Goal: Task Accomplishment & Management: Use online tool/utility

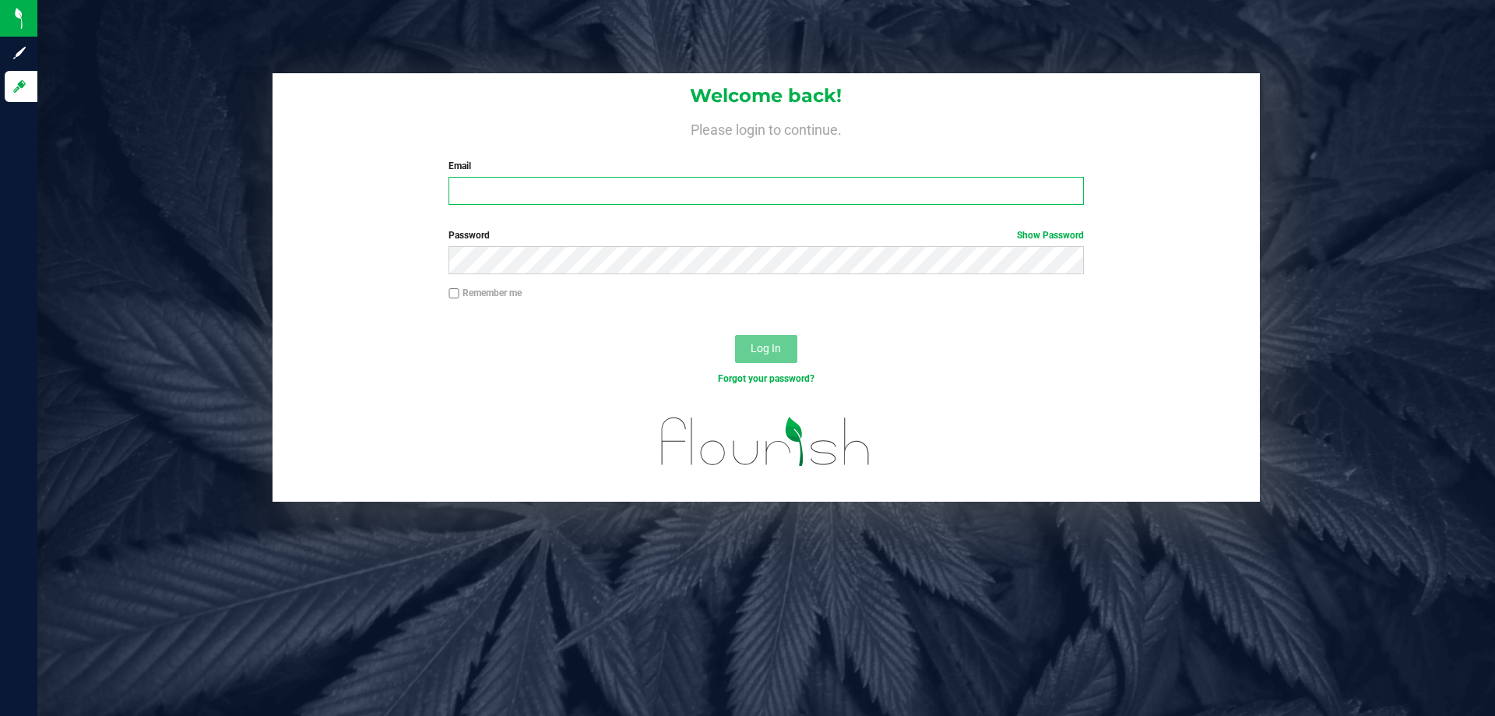
click at [496, 192] on input "Email" at bounding box center [766, 191] width 635 height 28
type input "[EMAIL_ADDRESS][DOMAIN_NAME]"
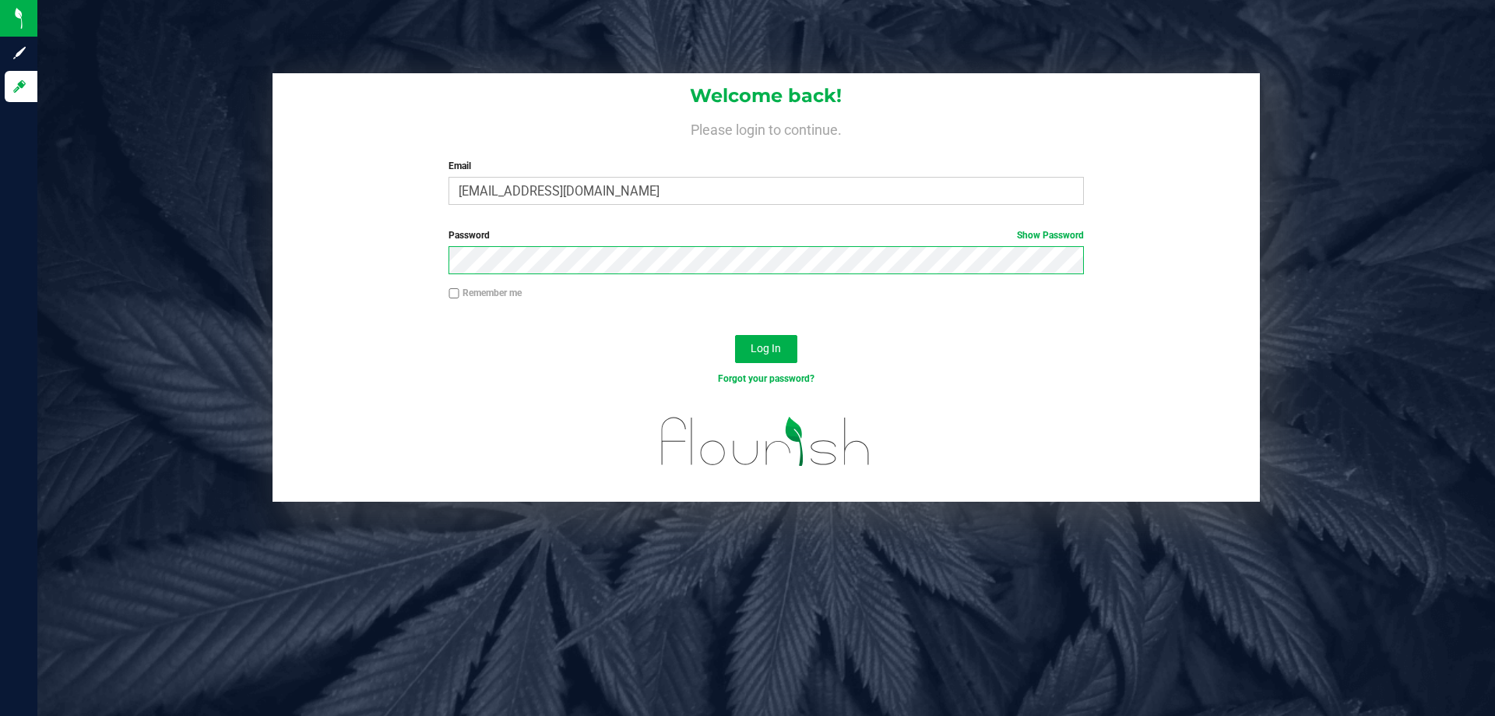
click at [735, 335] on button "Log In" at bounding box center [766, 349] width 62 height 28
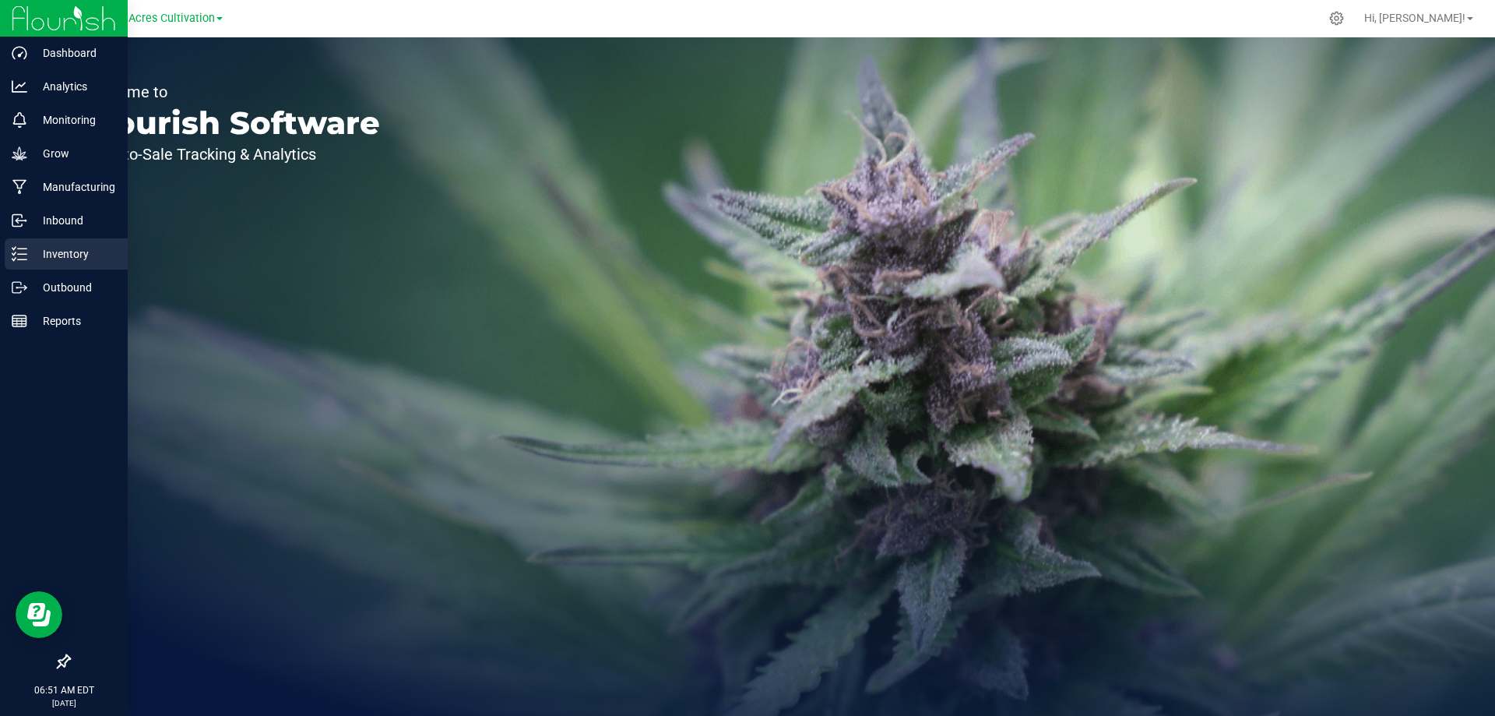
click at [67, 256] on p "Inventory" at bounding box center [73, 254] width 93 height 19
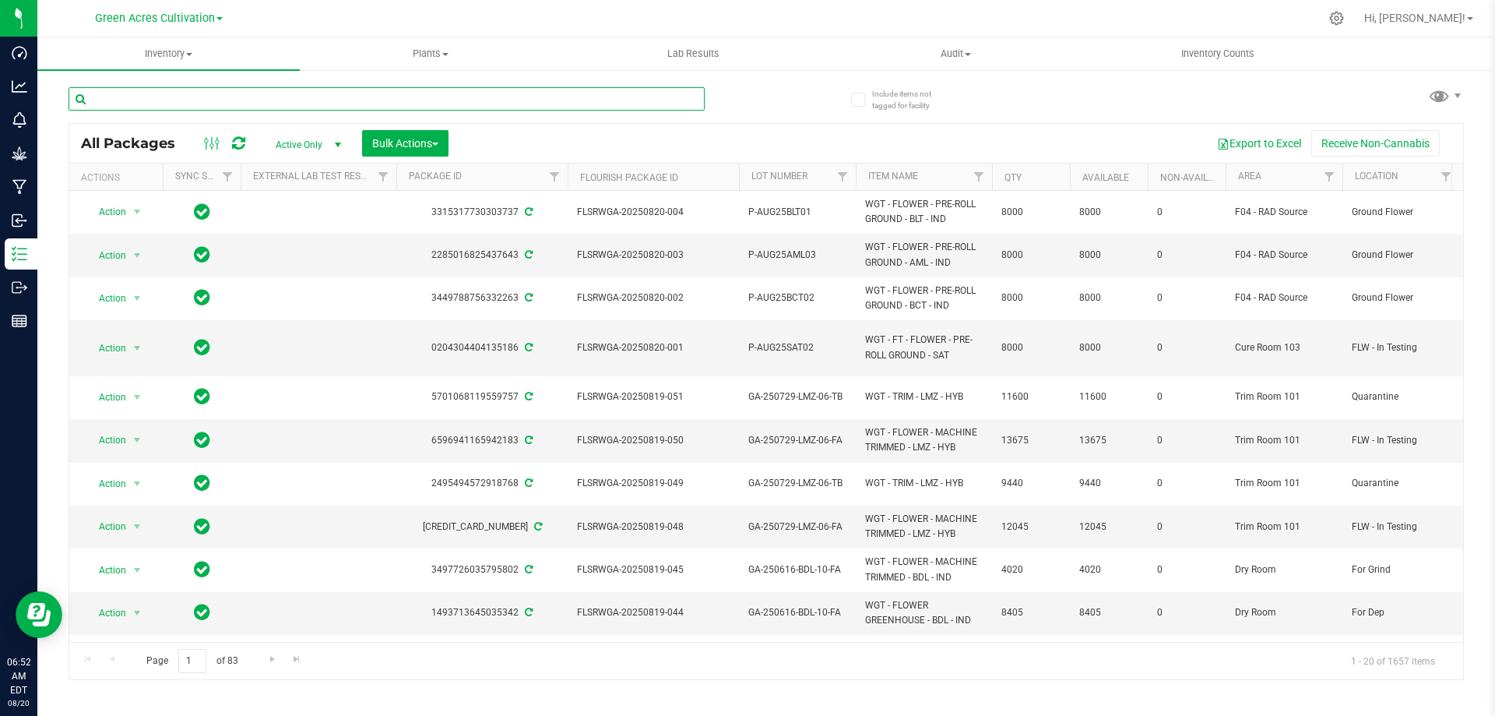
click at [220, 102] on input "text" at bounding box center [387, 98] width 636 height 23
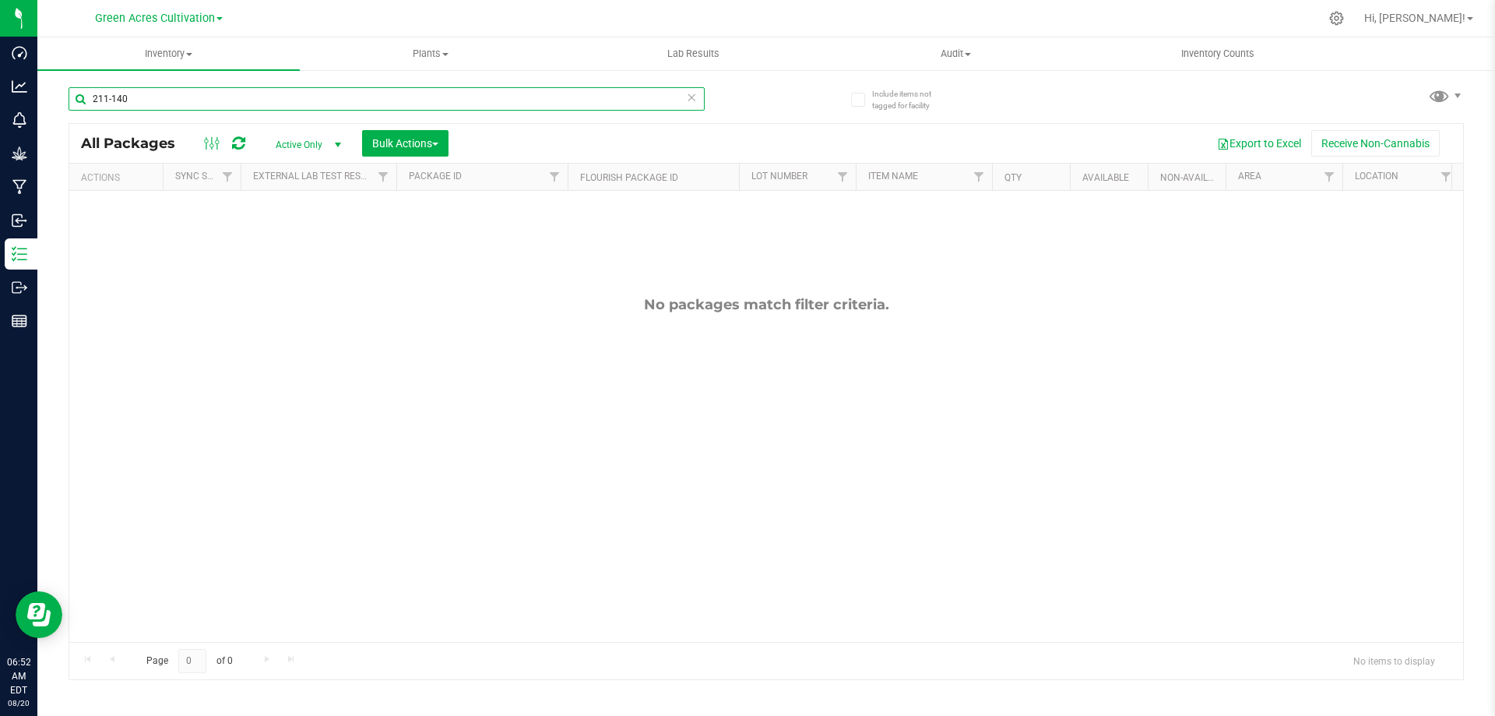
type input "211-140"
click at [339, 147] on span "select" at bounding box center [338, 145] width 12 height 12
click at [322, 233] on li "All" at bounding box center [304, 238] width 84 height 23
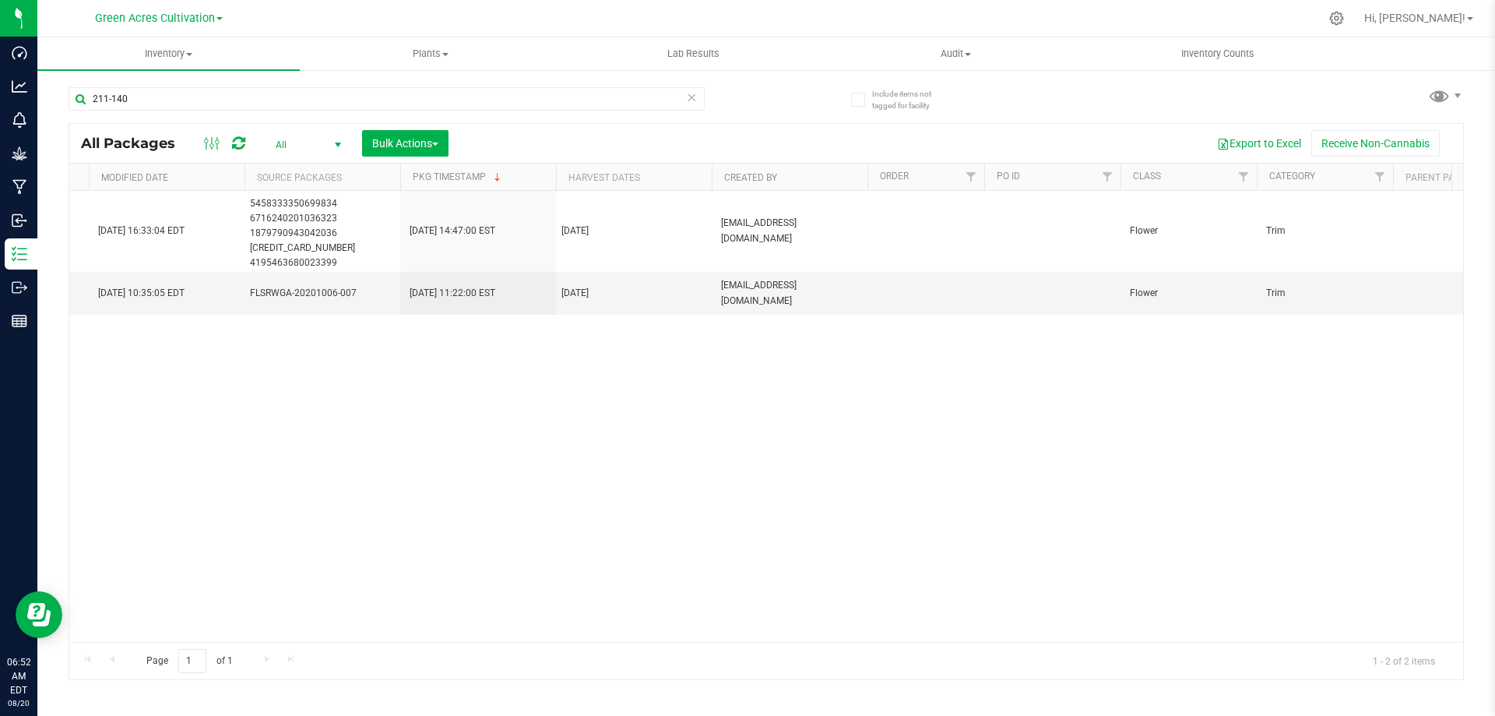
scroll to position [0, 2457]
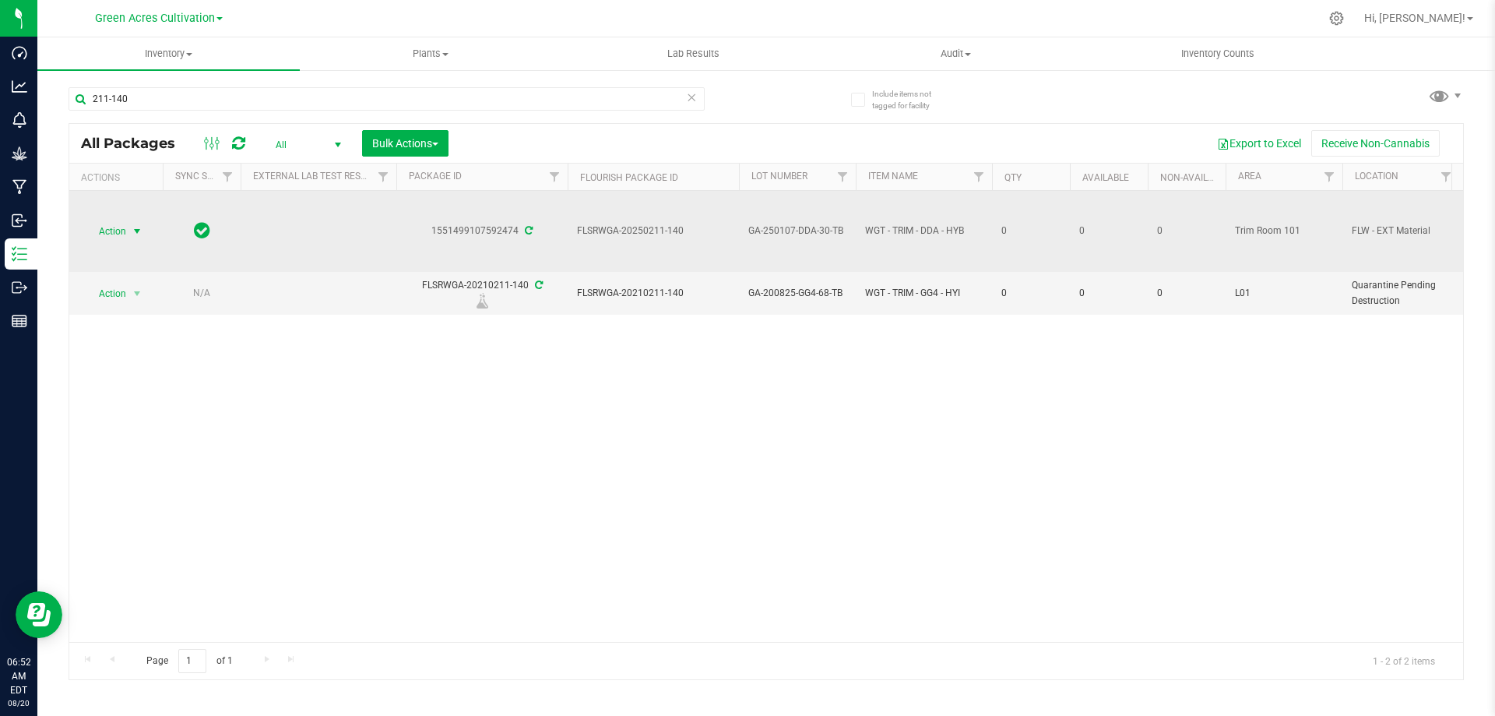
click at [133, 228] on span "select" at bounding box center [137, 231] width 12 height 12
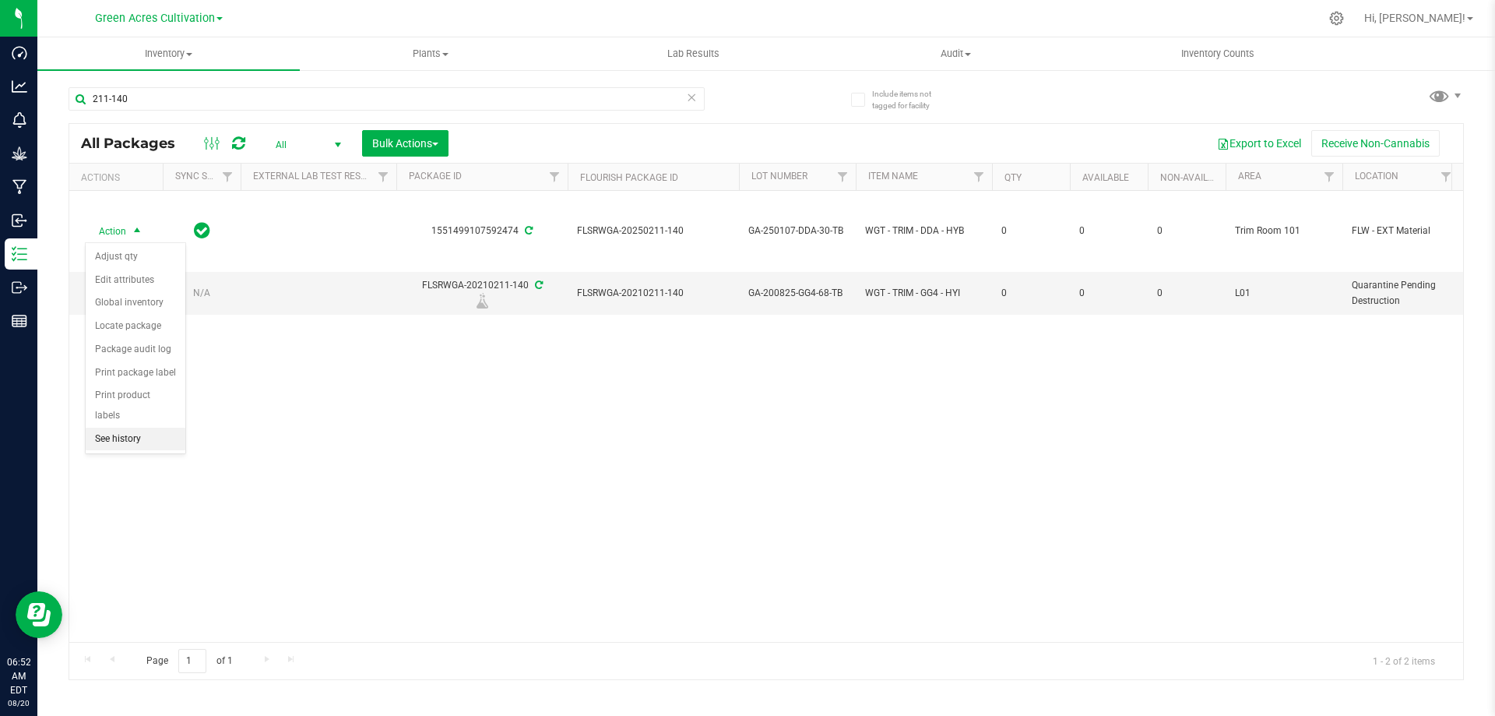
click at [139, 428] on li "See history" at bounding box center [136, 439] width 100 height 23
click at [110, 226] on span "Action" at bounding box center [106, 231] width 42 height 22
click at [132, 351] on li "Package audit log" at bounding box center [136, 349] width 100 height 23
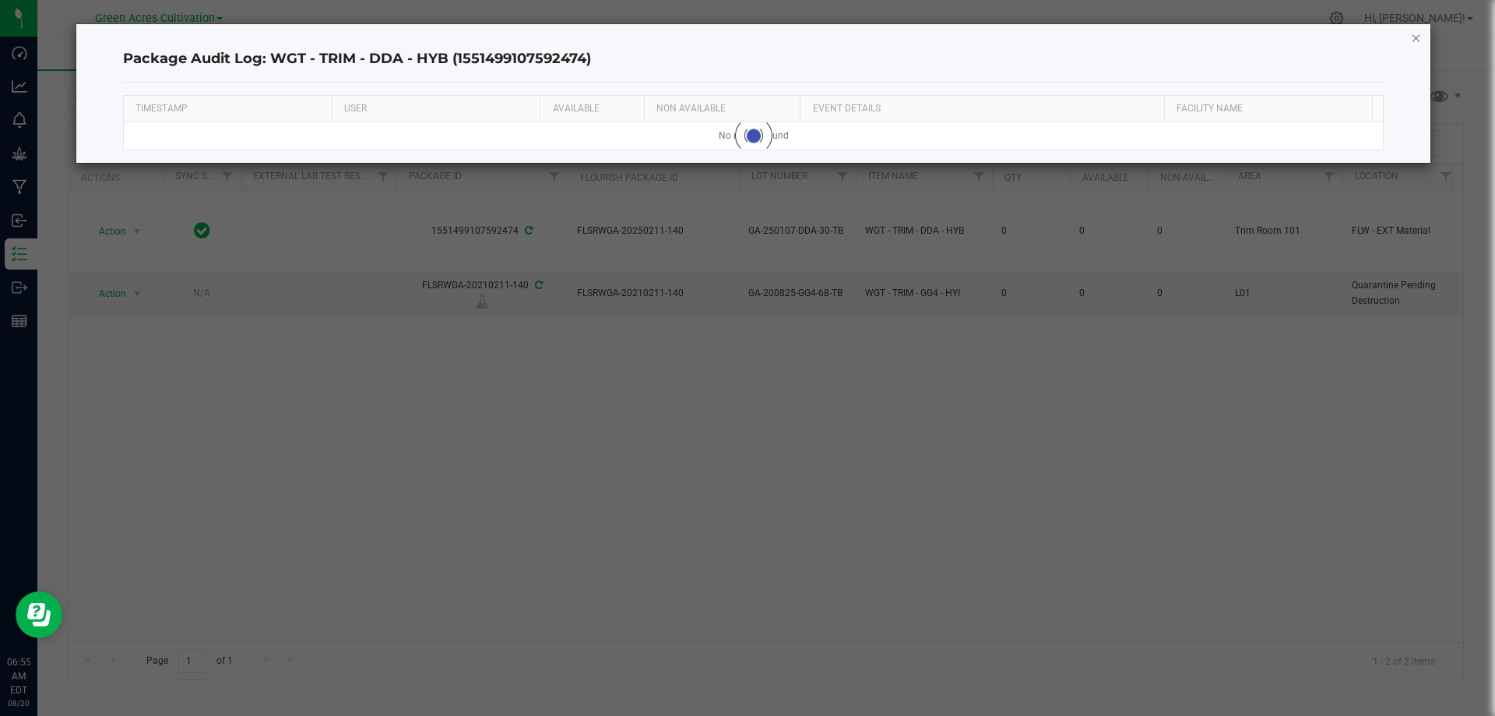
click at [1411, 38] on icon "button" at bounding box center [1416, 37] width 11 height 19
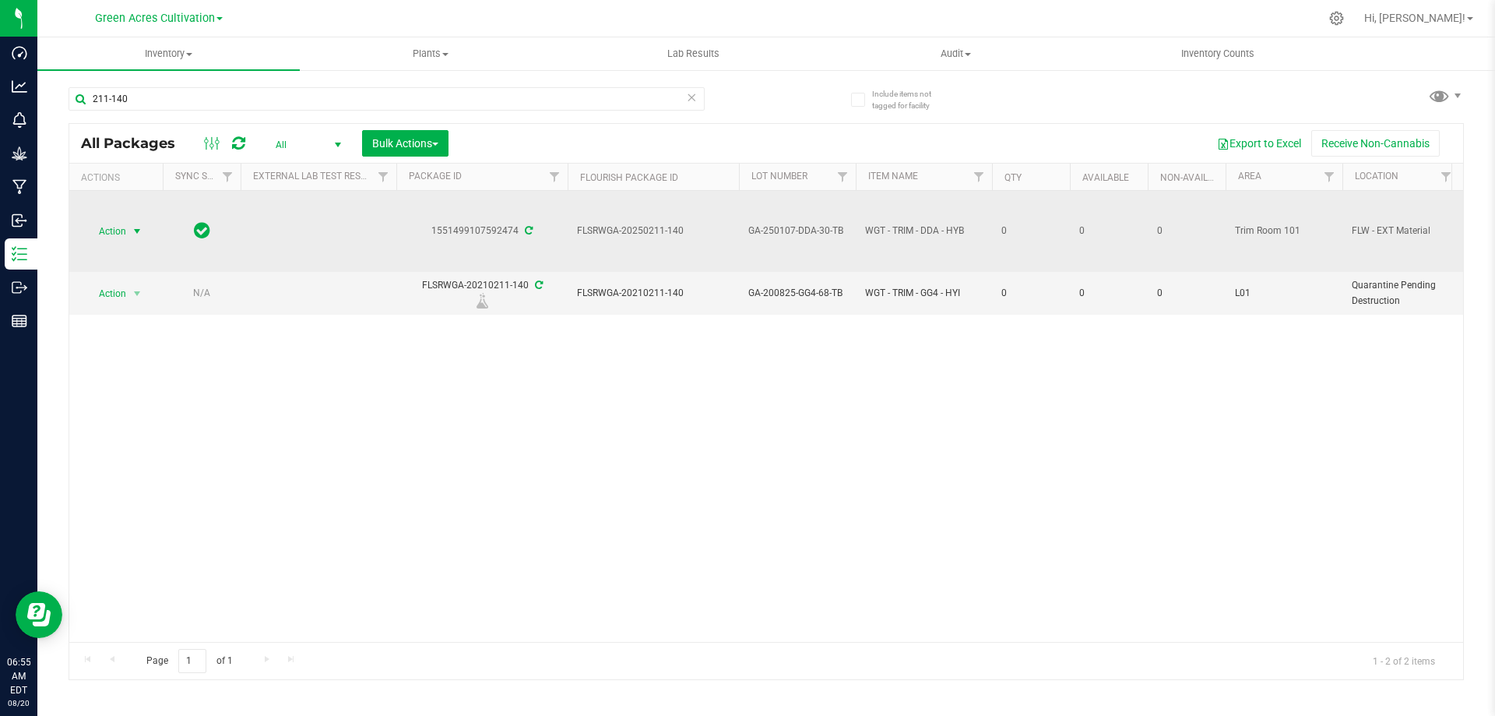
click at [109, 229] on span "Action" at bounding box center [106, 231] width 42 height 22
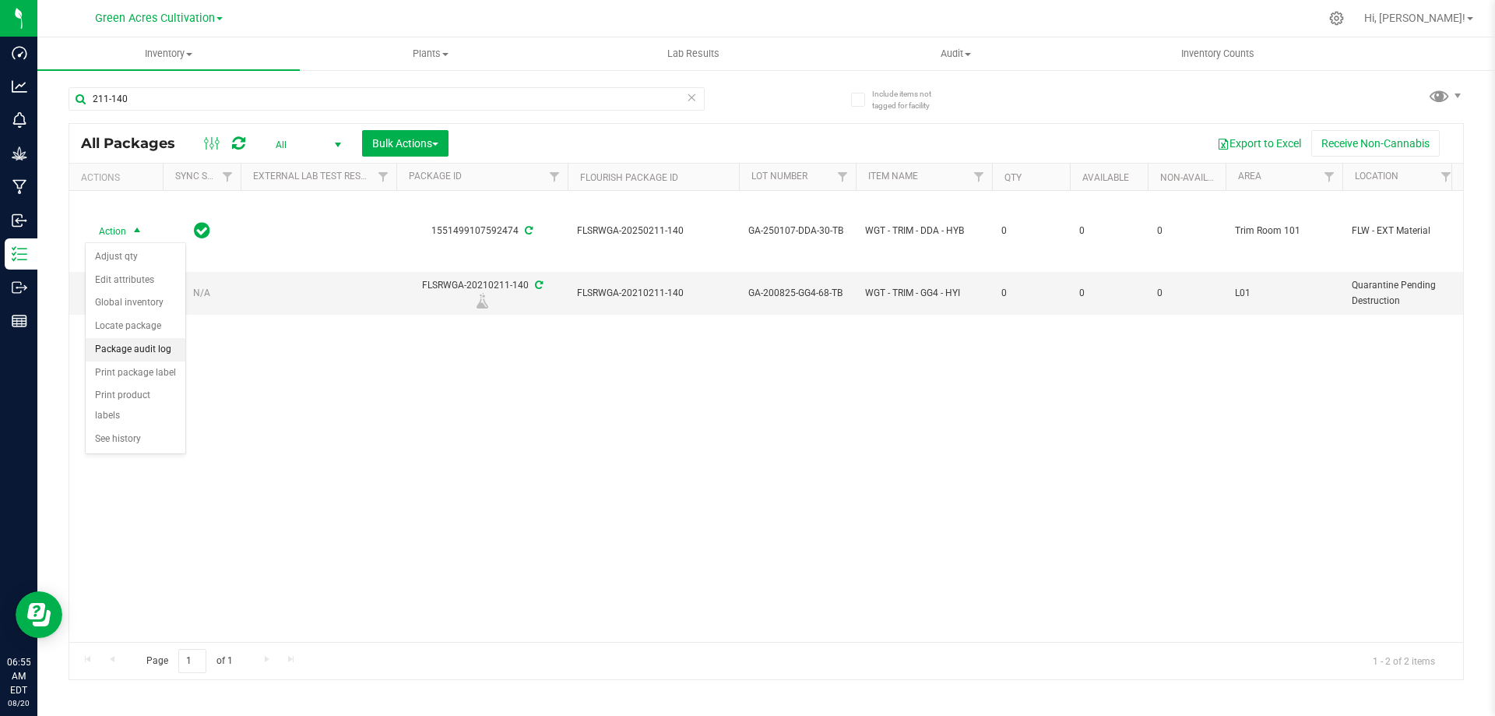
click at [141, 347] on li "Package audit log" at bounding box center [136, 349] width 100 height 23
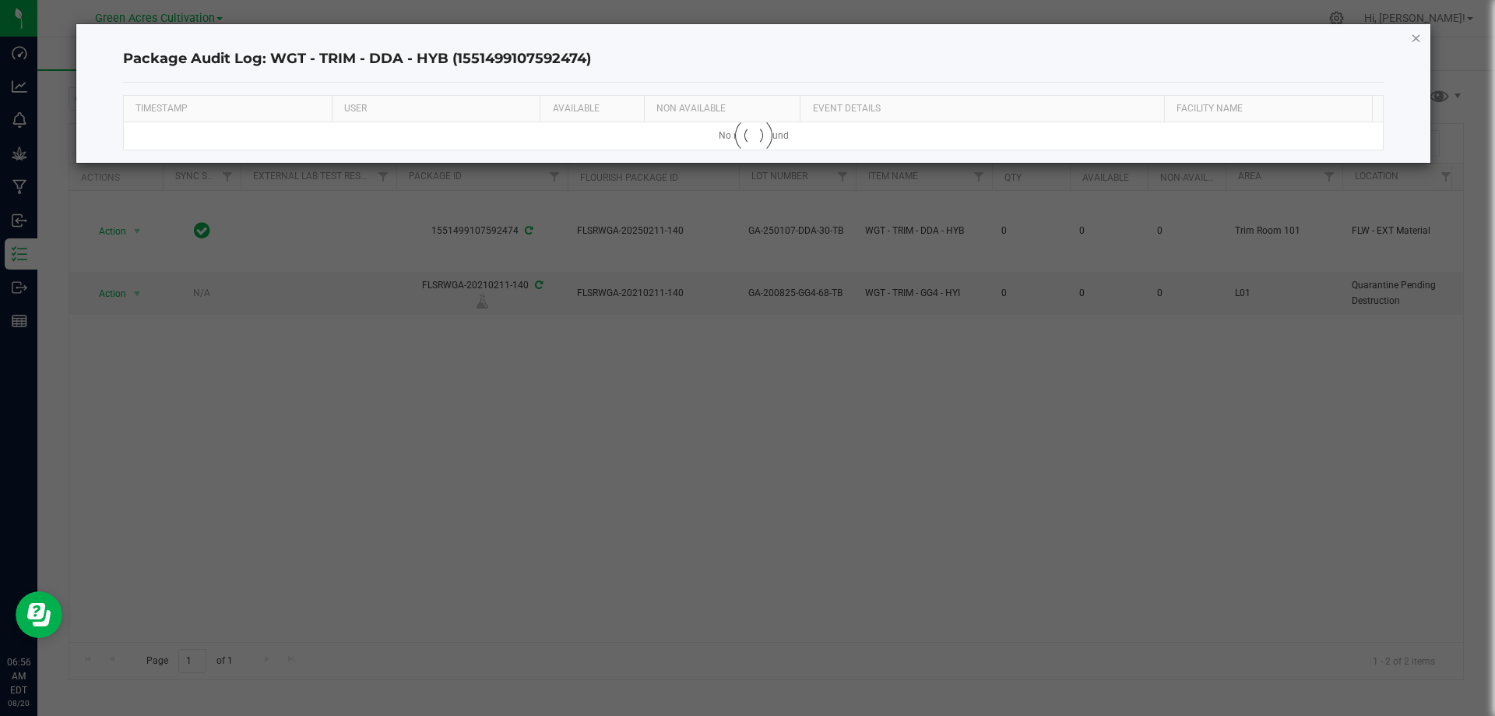
click at [1416, 40] on icon "button" at bounding box center [1416, 37] width 11 height 19
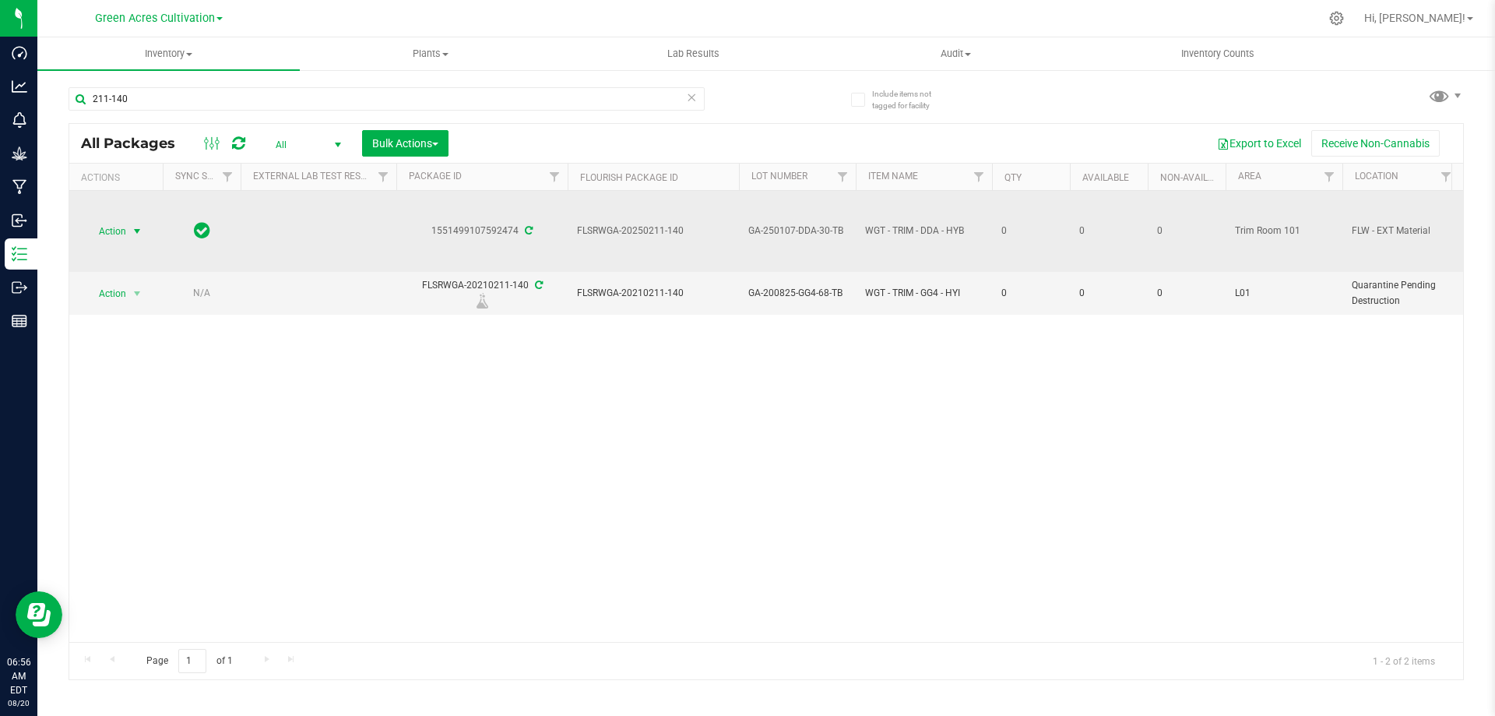
click at [135, 231] on span "select" at bounding box center [137, 231] width 12 height 12
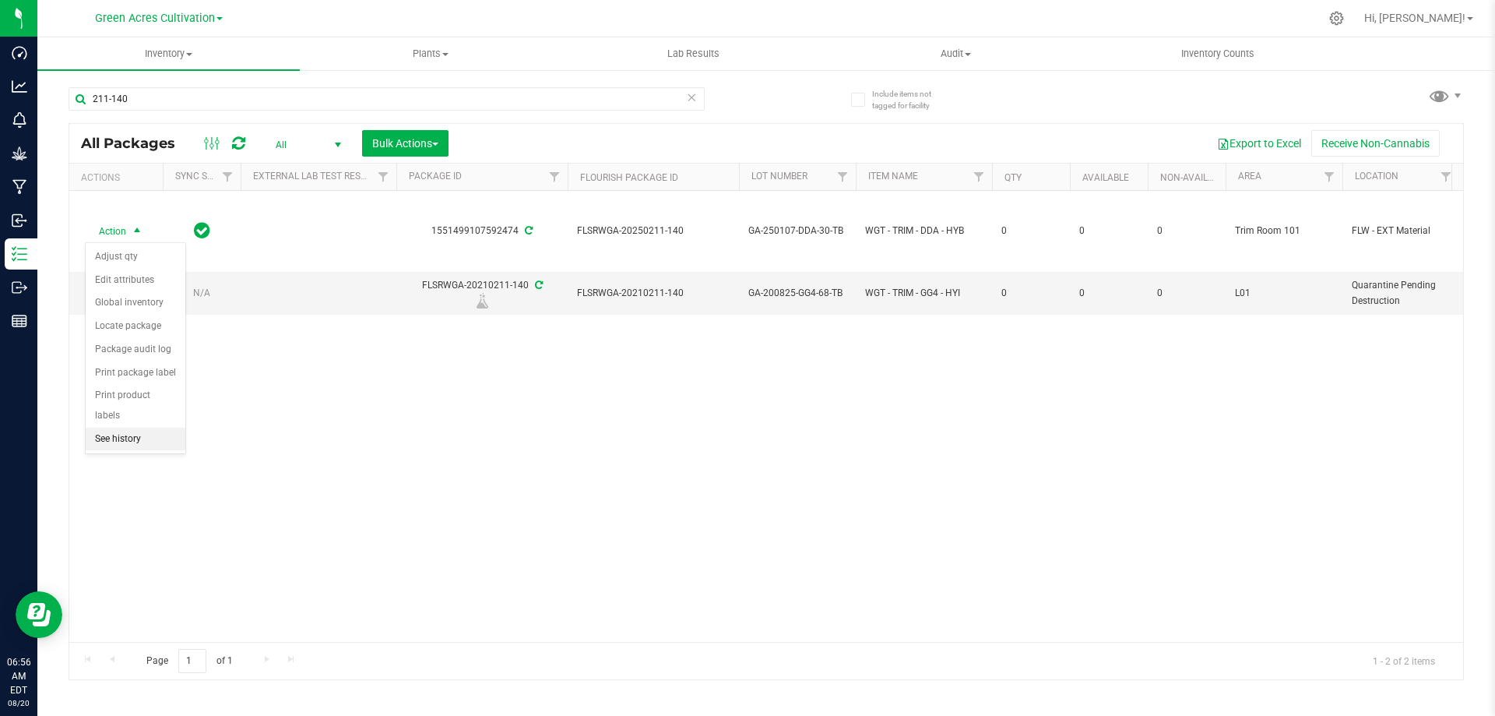
click at [151, 428] on li "See history" at bounding box center [136, 439] width 100 height 23
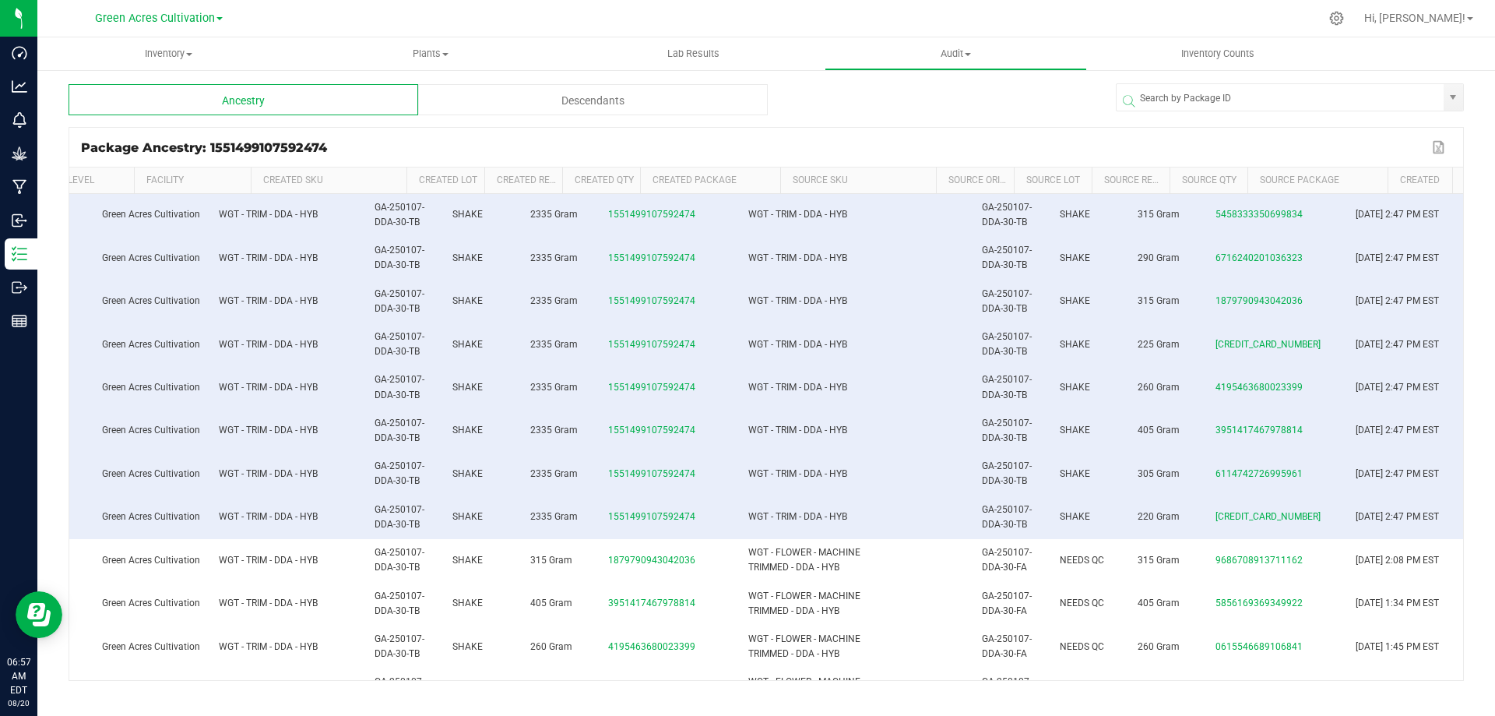
scroll to position [0, 65]
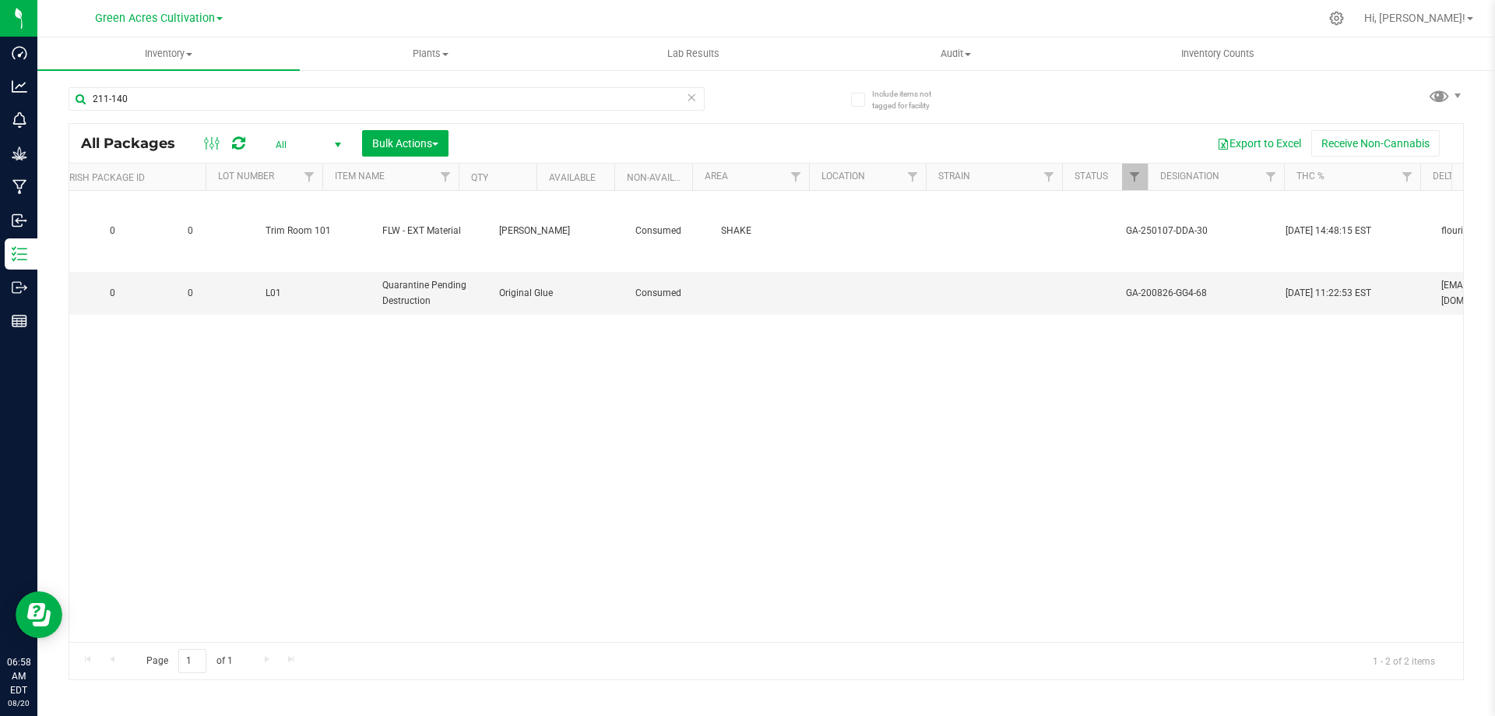
scroll to position [0, 969]
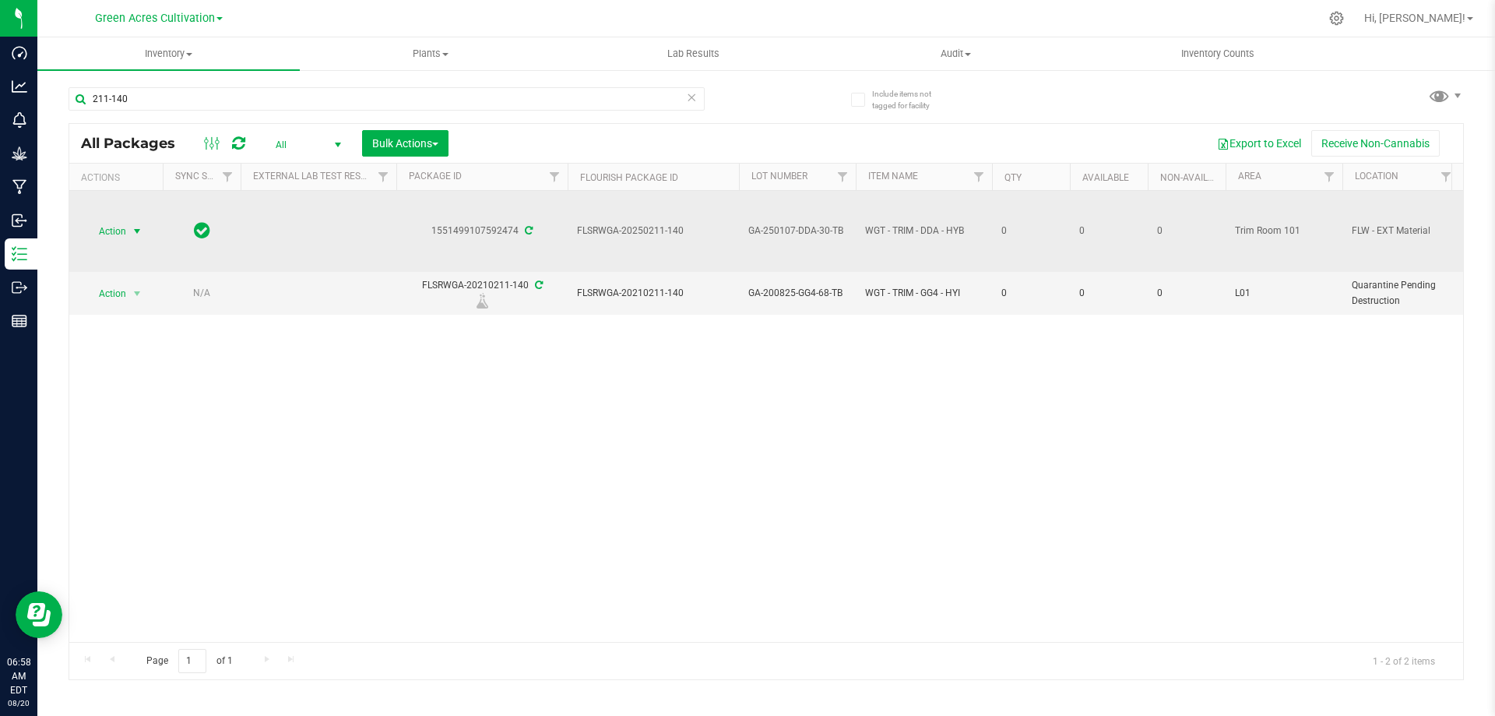
click at [132, 232] on span "select" at bounding box center [137, 231] width 12 height 12
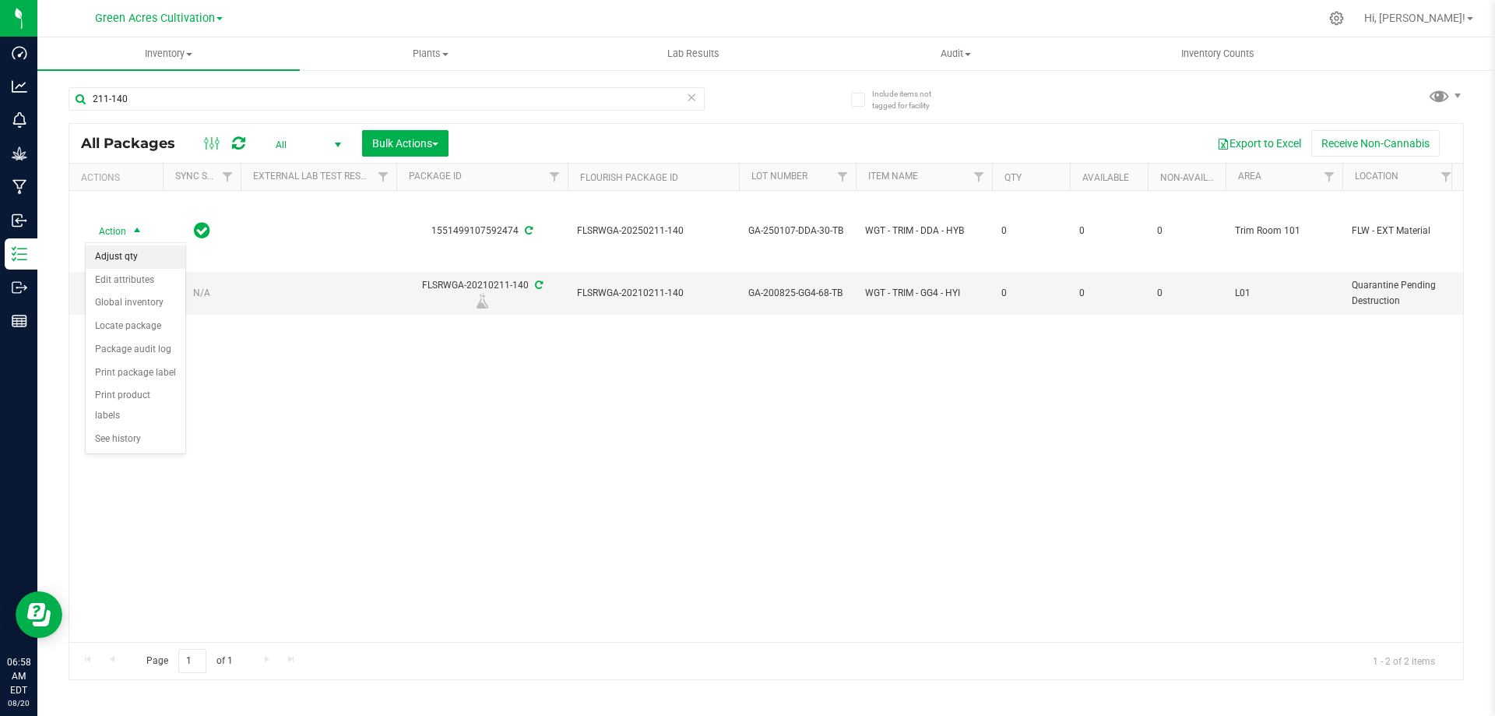
click at [140, 260] on li "Adjust qty" at bounding box center [136, 256] width 100 height 23
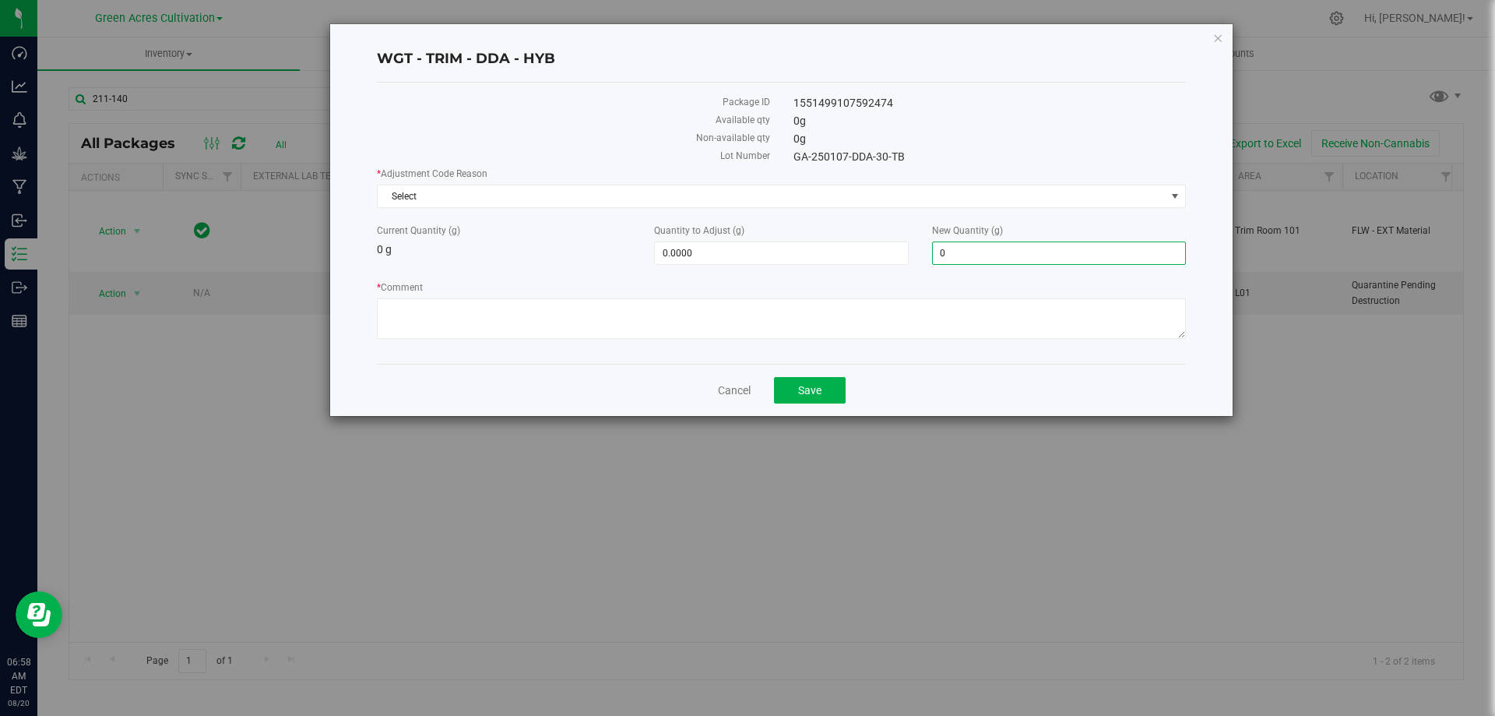
click at [1033, 248] on span "0.0000 0" at bounding box center [1059, 252] width 254 height 23
type input "2335"
type input "2,335.0000"
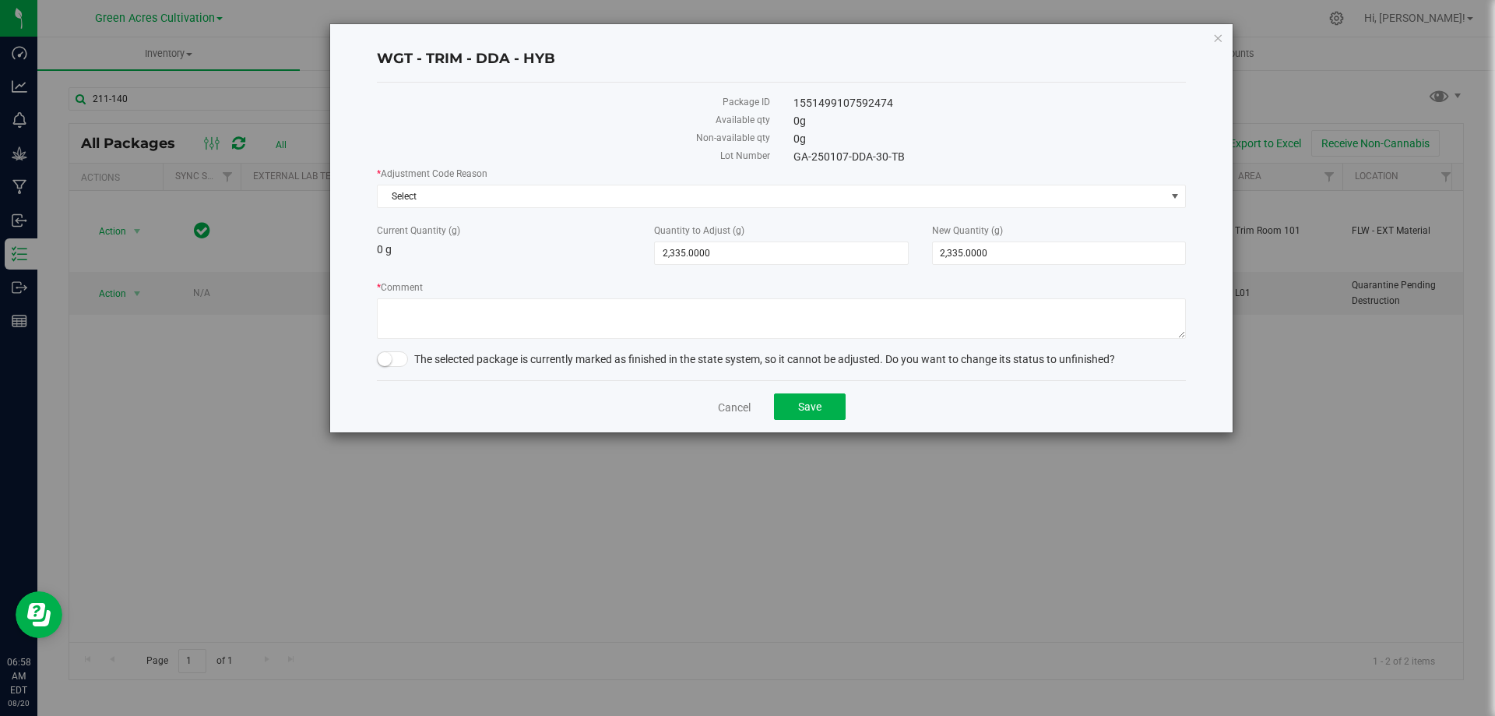
click at [558, 247] on div "Current Quantity (g) 0 g" at bounding box center [503, 240] width 277 height 34
click at [579, 196] on span "Select" at bounding box center [772, 196] width 788 height 22
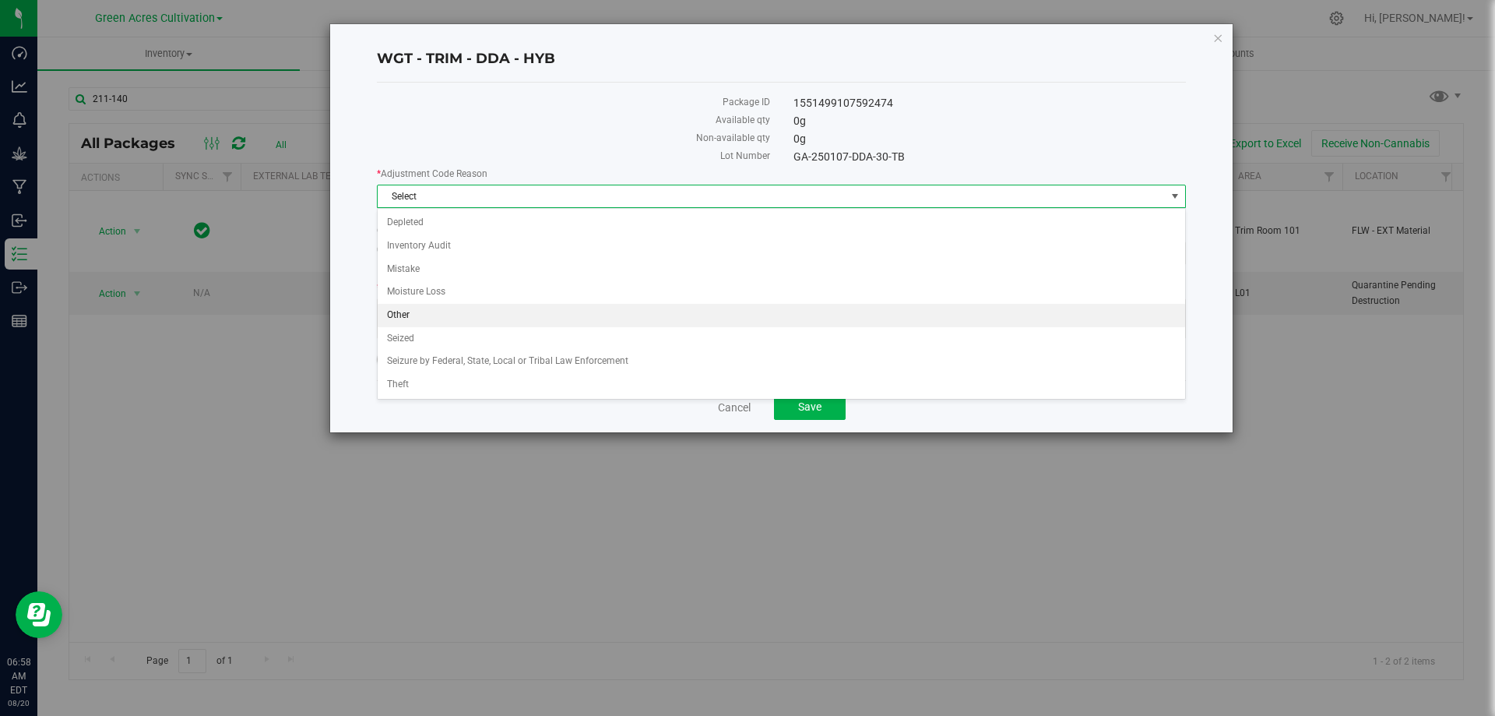
click at [467, 312] on li "Other" at bounding box center [782, 315] width 808 height 23
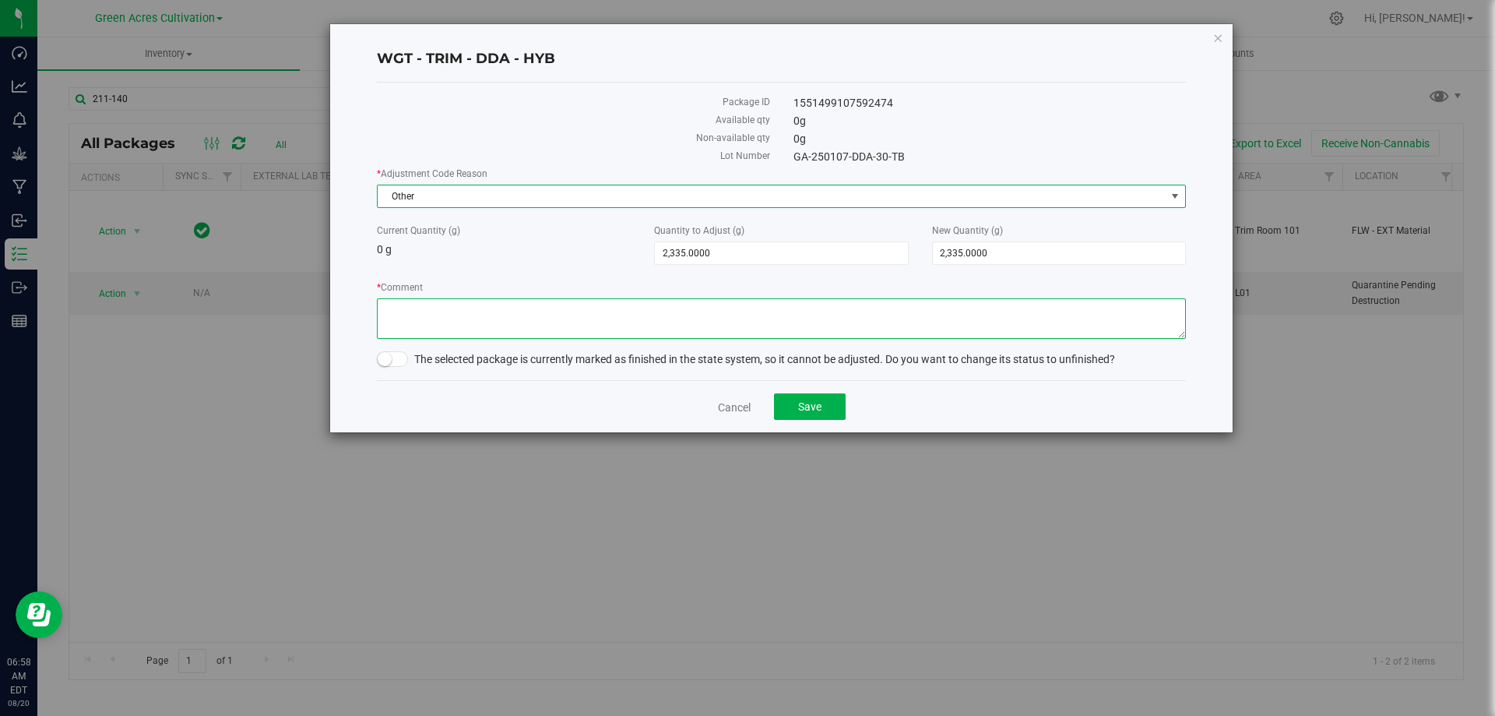
click at [447, 330] on textarea "* Comment" at bounding box center [781, 318] width 809 height 40
type textarea "E"
type textarea "entry error"
click at [385, 357] on small at bounding box center [385, 359] width 14 height 14
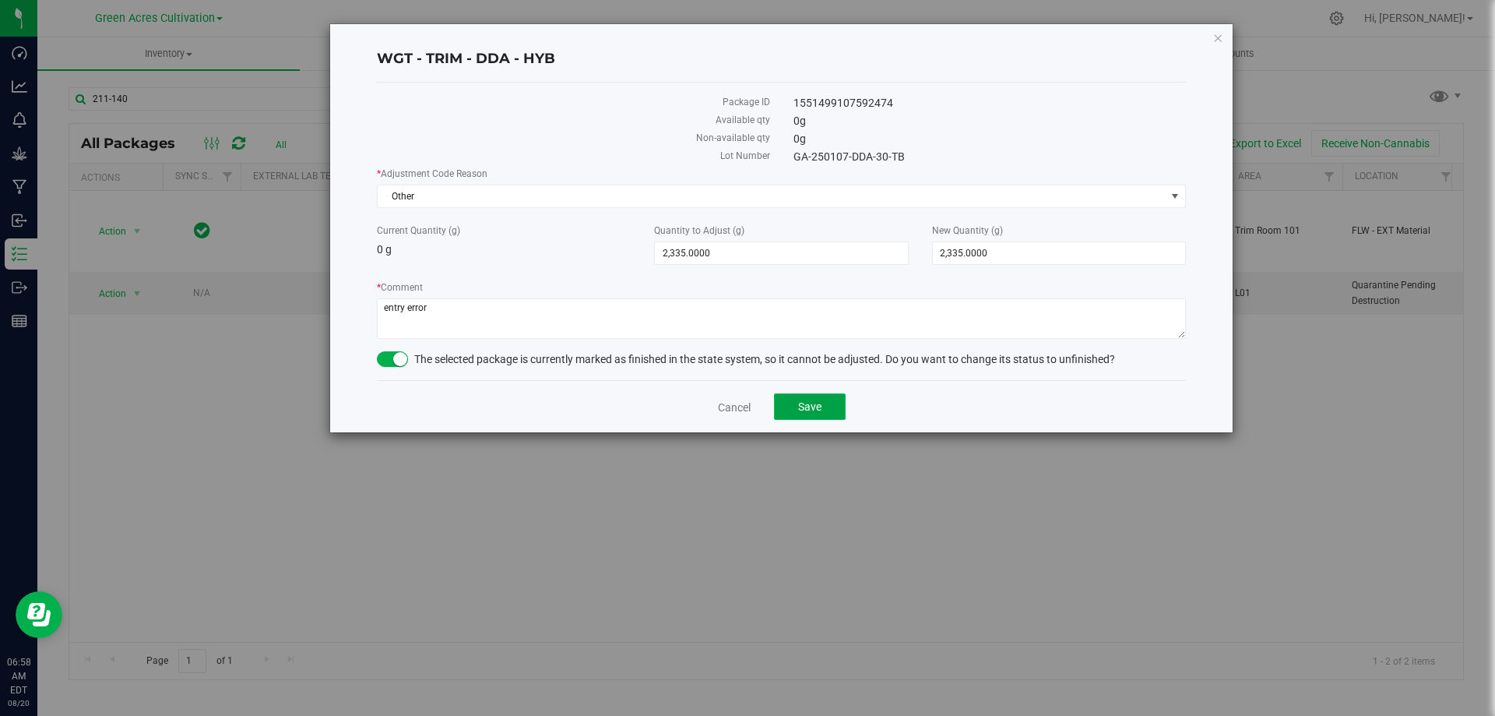
click at [809, 405] on span "Save" at bounding box center [809, 406] width 23 height 12
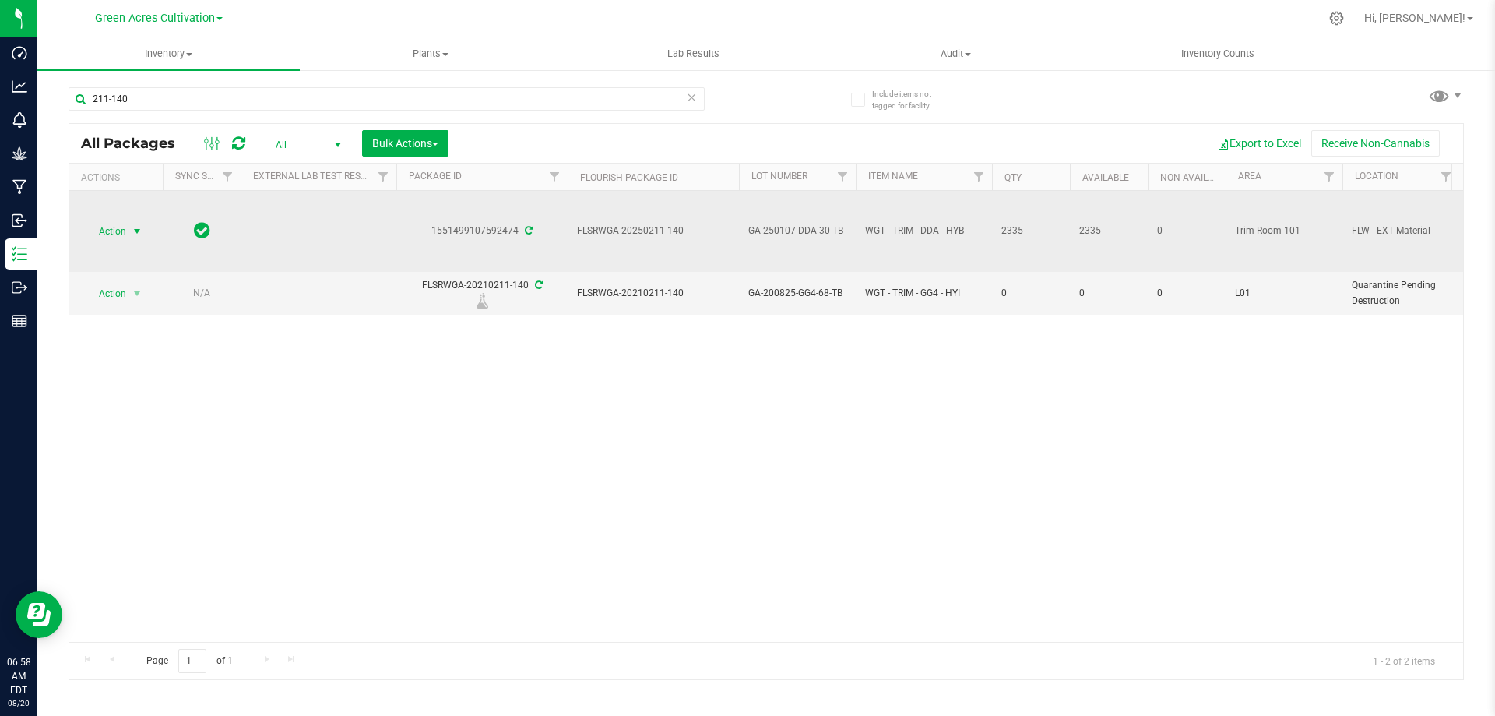
click at [125, 234] on span "Action" at bounding box center [106, 231] width 42 height 22
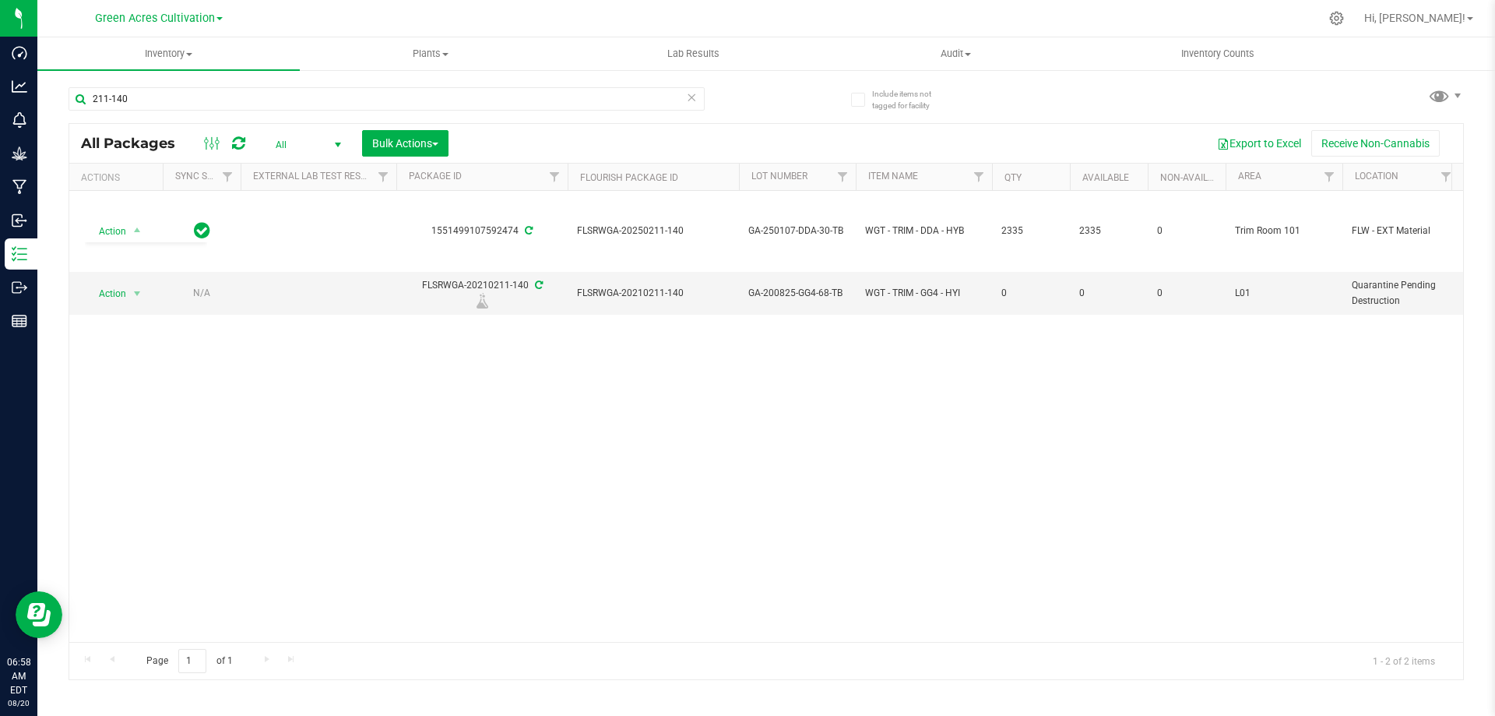
click at [597, 448] on div "Action Action Adjust qty Create package Edit attributes Global inventory Locate…" at bounding box center [766, 416] width 1394 height 451
click at [446, 143] on button "Bulk Actions" at bounding box center [405, 143] width 86 height 26
click at [436, 206] on span "Add to outbound order" at bounding box center [424, 206] width 106 height 12
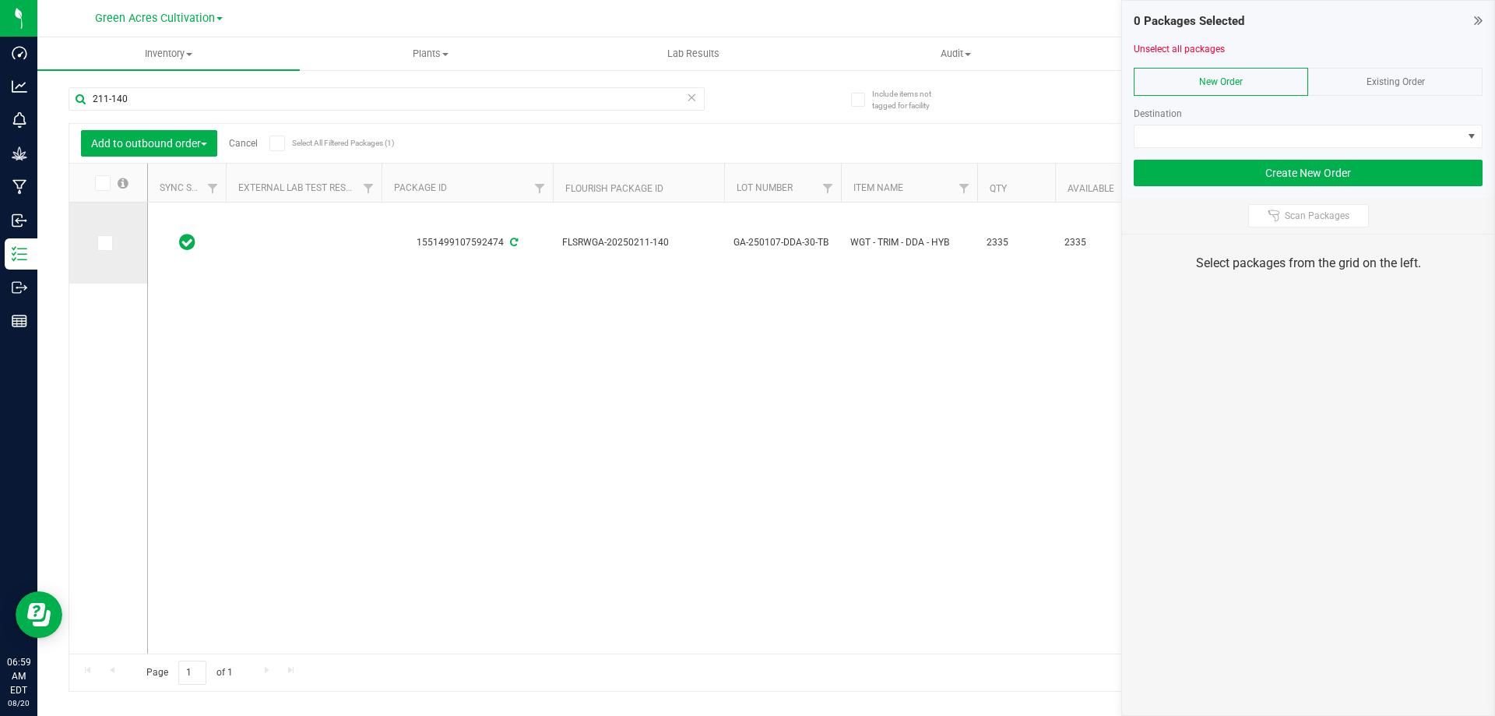
click at [106, 243] on icon at bounding box center [104, 243] width 10 height 0
click at [0, 0] on input "checkbox" at bounding box center [0, 0] width 0 height 0
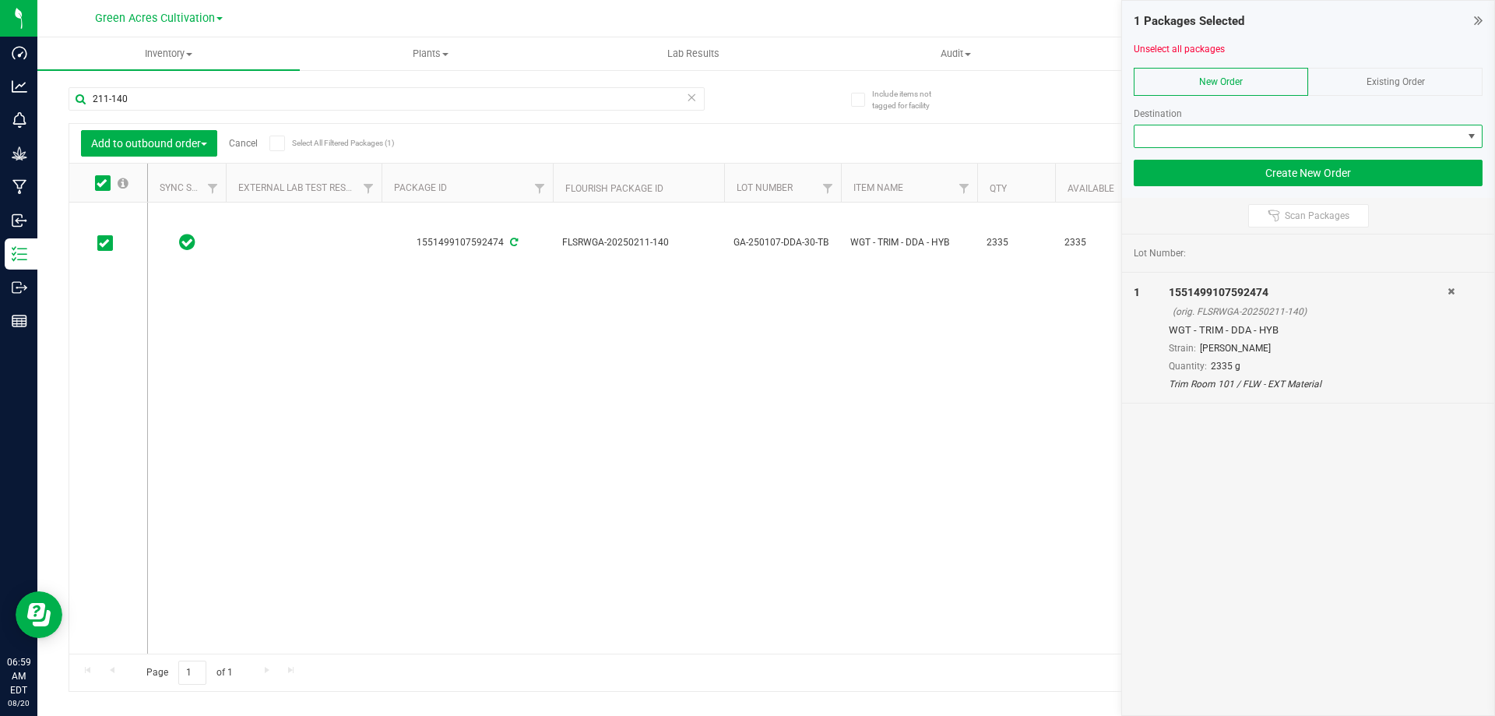
click at [1302, 135] on span at bounding box center [1299, 136] width 328 height 22
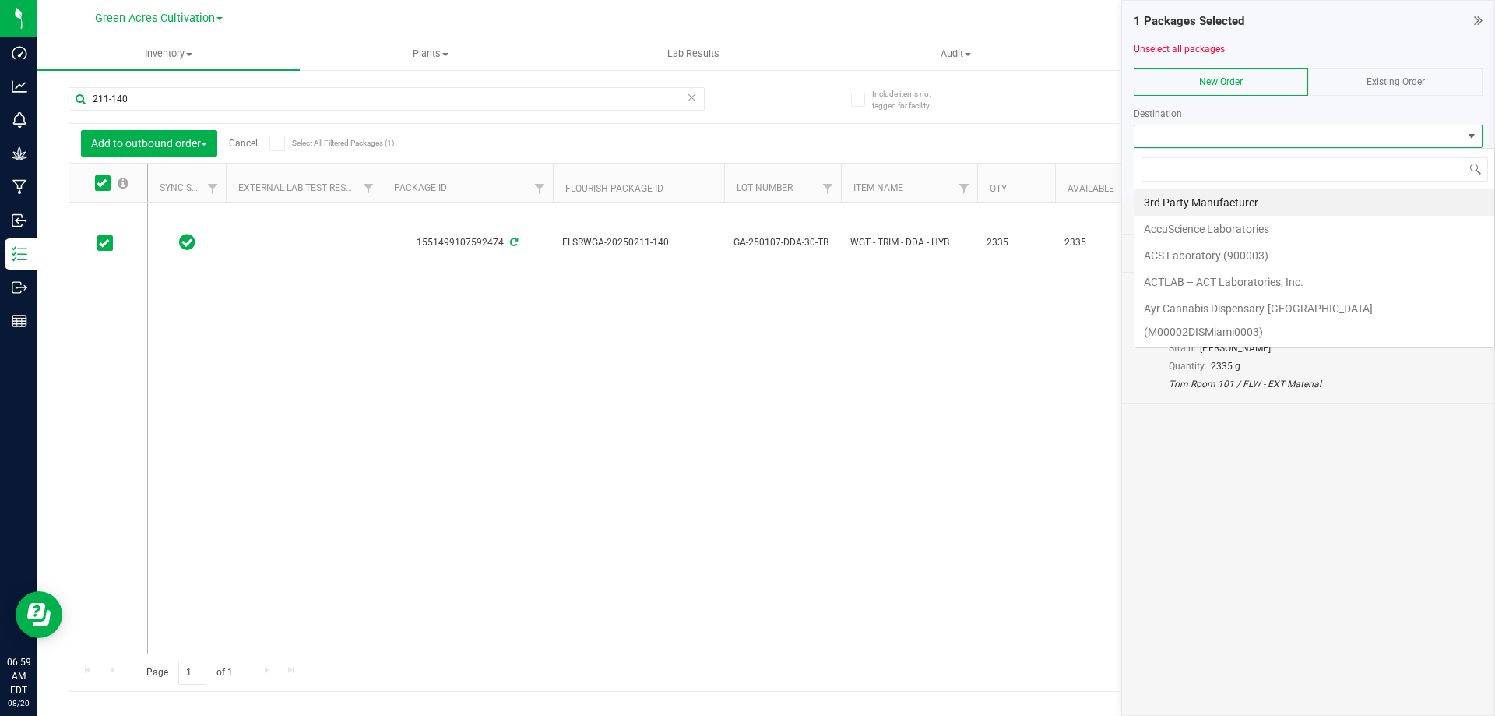
scroll to position [23, 349]
type input "gree"
click at [1277, 198] on li "Green Acres Manufacturing" at bounding box center [1315, 202] width 360 height 26
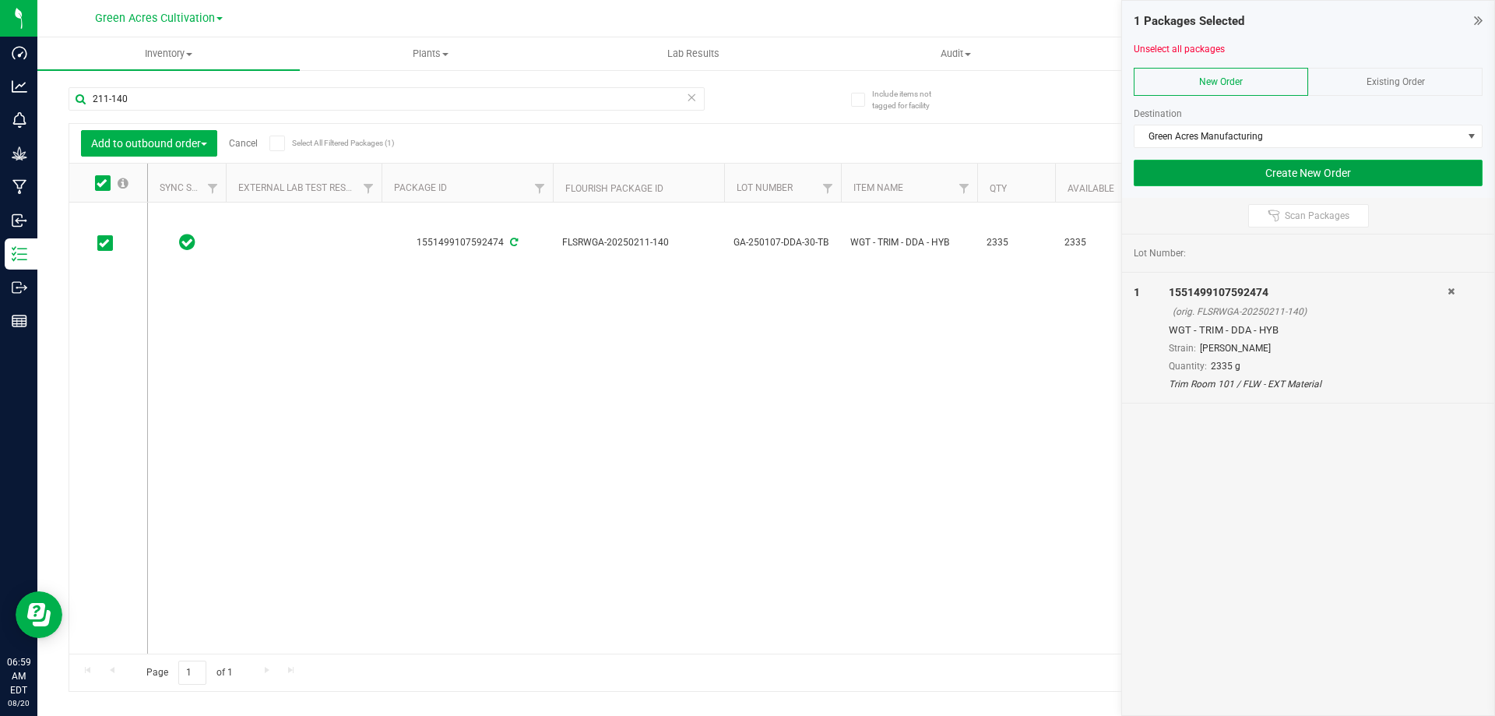
click at [1277, 175] on button "Create New Order" at bounding box center [1308, 173] width 349 height 26
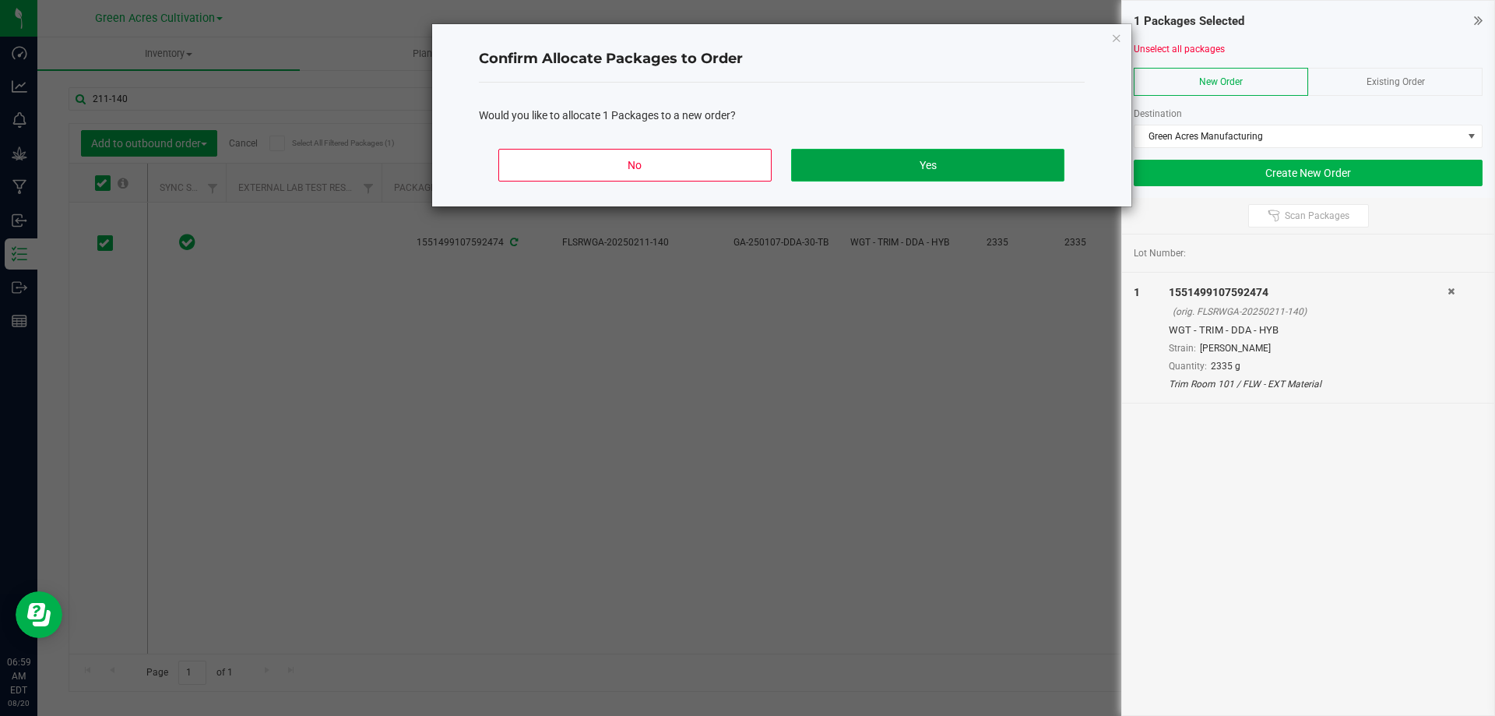
click at [940, 163] on button "Yes" at bounding box center [927, 165] width 273 height 33
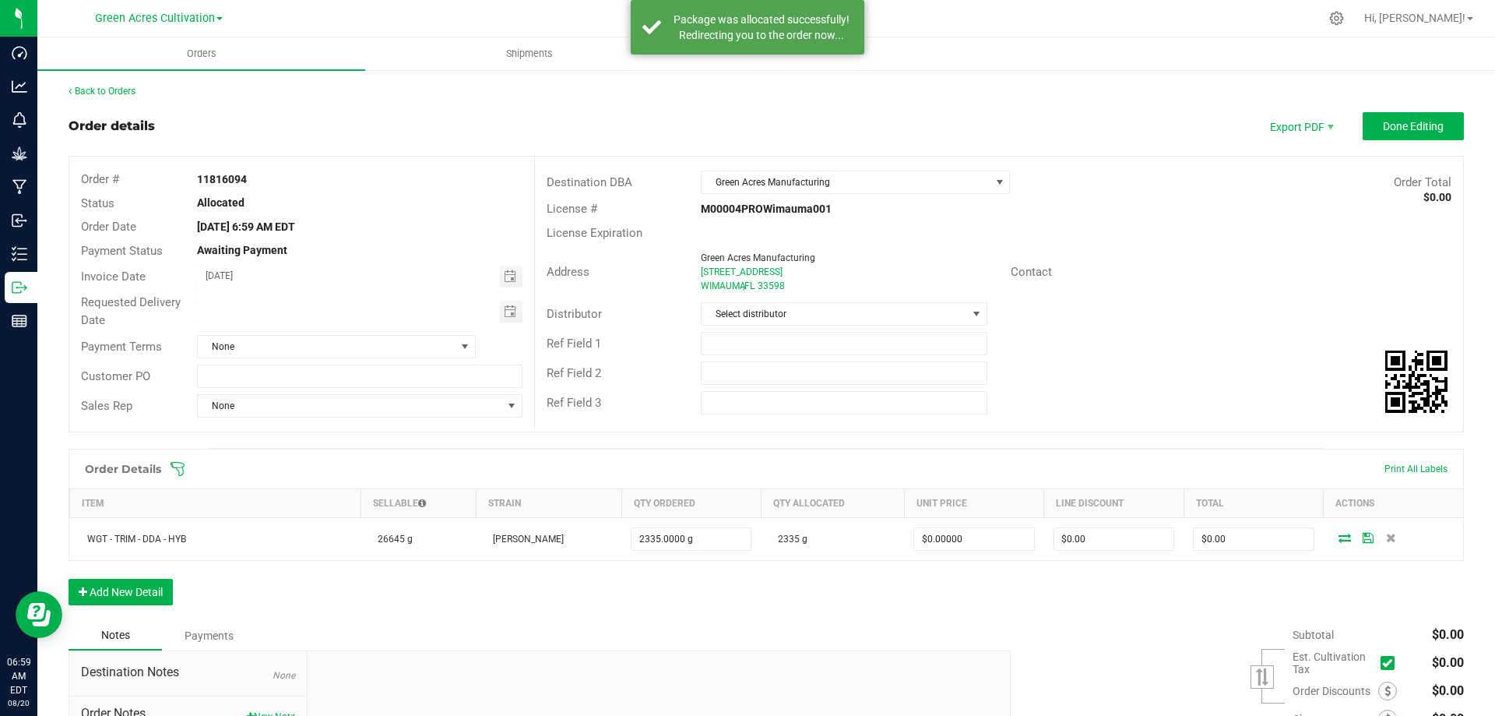
click at [221, 177] on strong "11816094" at bounding box center [222, 179] width 50 height 12
click at [221, 176] on strong "11816094" at bounding box center [222, 179] width 50 height 12
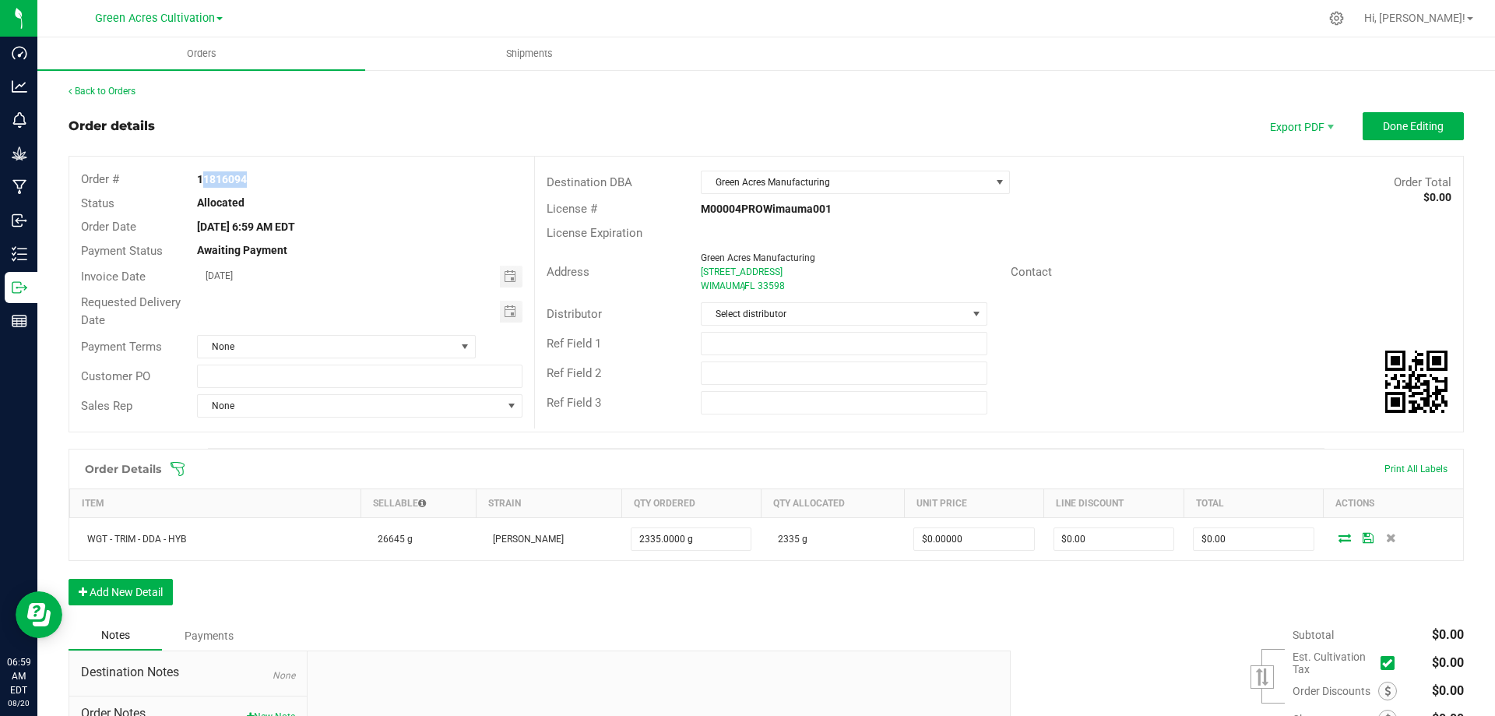
copy strong "11816094"
click at [1406, 121] on span "Done Editing" at bounding box center [1413, 126] width 61 height 12
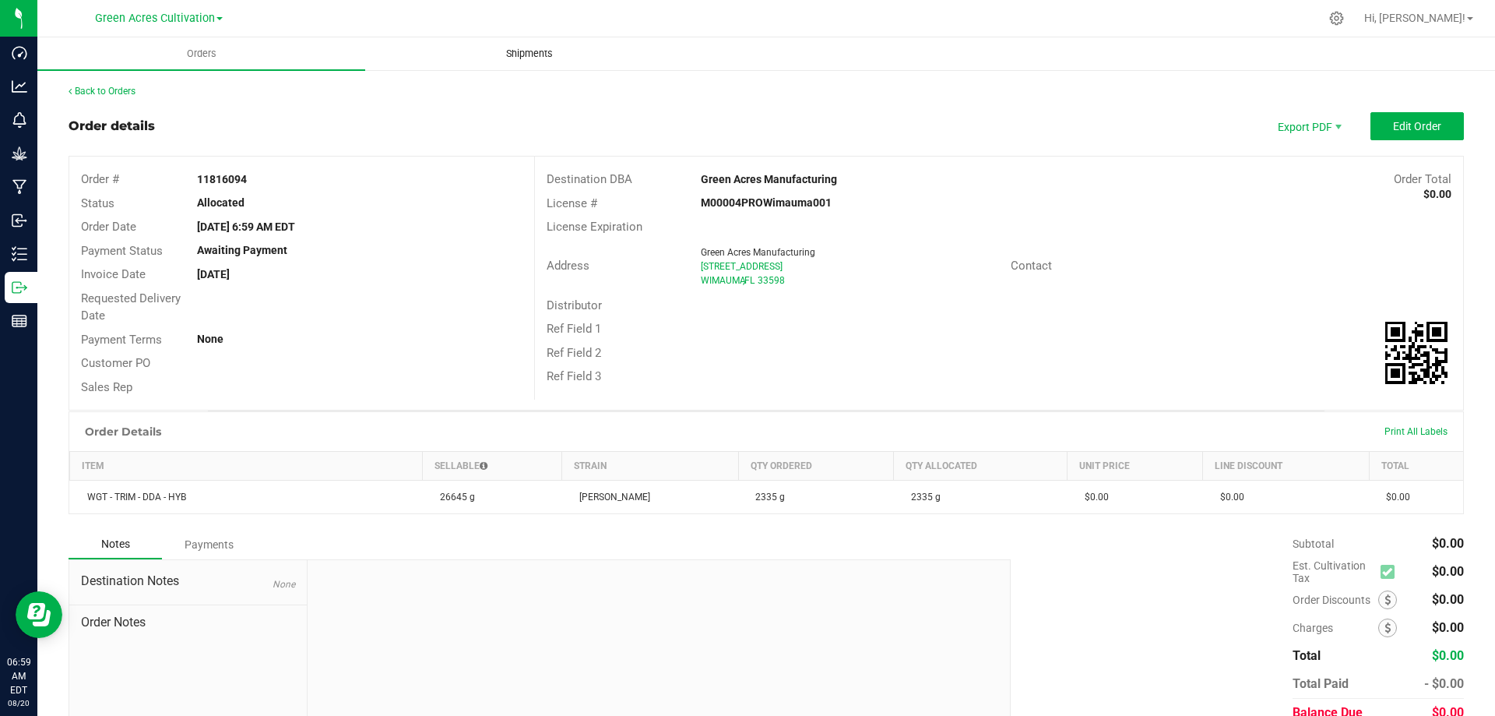
click at [537, 54] on span "Shipments" at bounding box center [529, 54] width 89 height 14
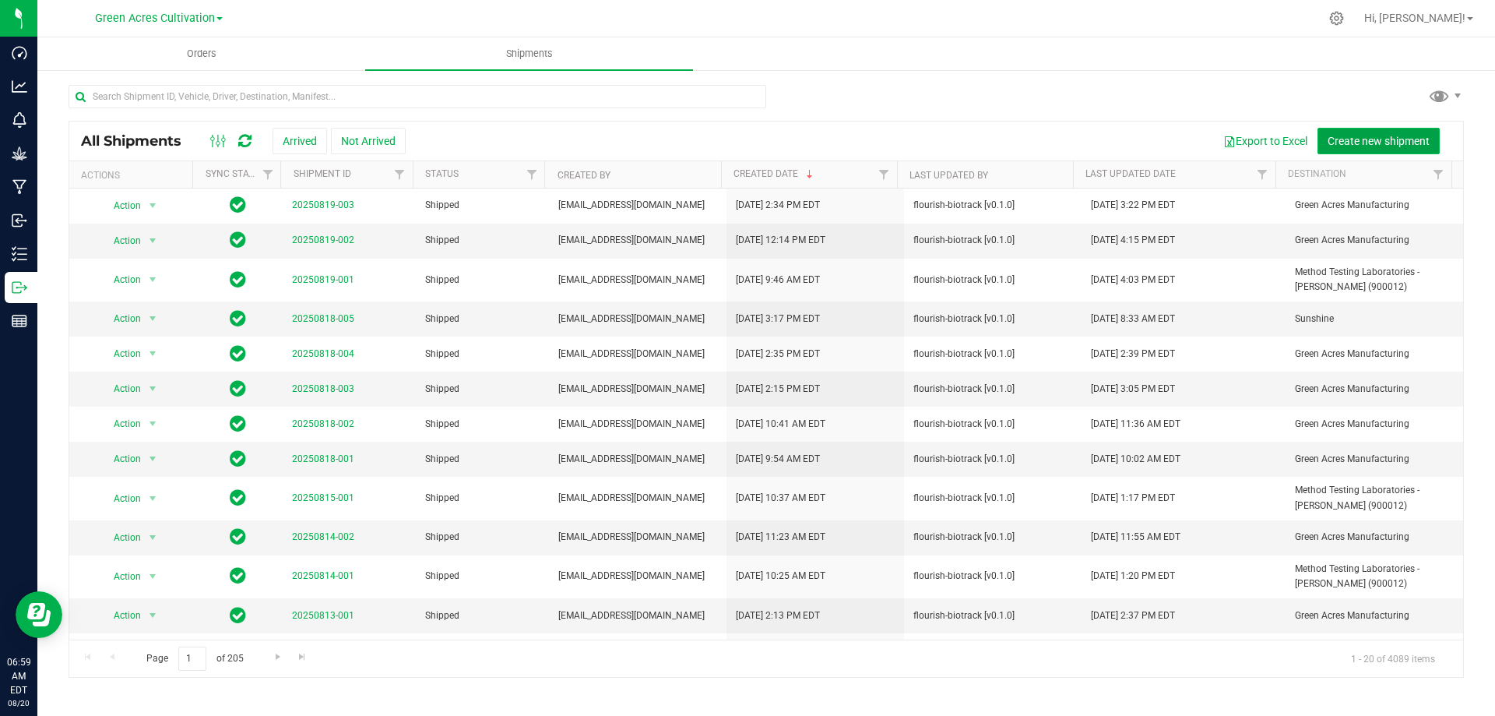
click at [1399, 145] on span "Create new shipment" at bounding box center [1379, 141] width 102 height 12
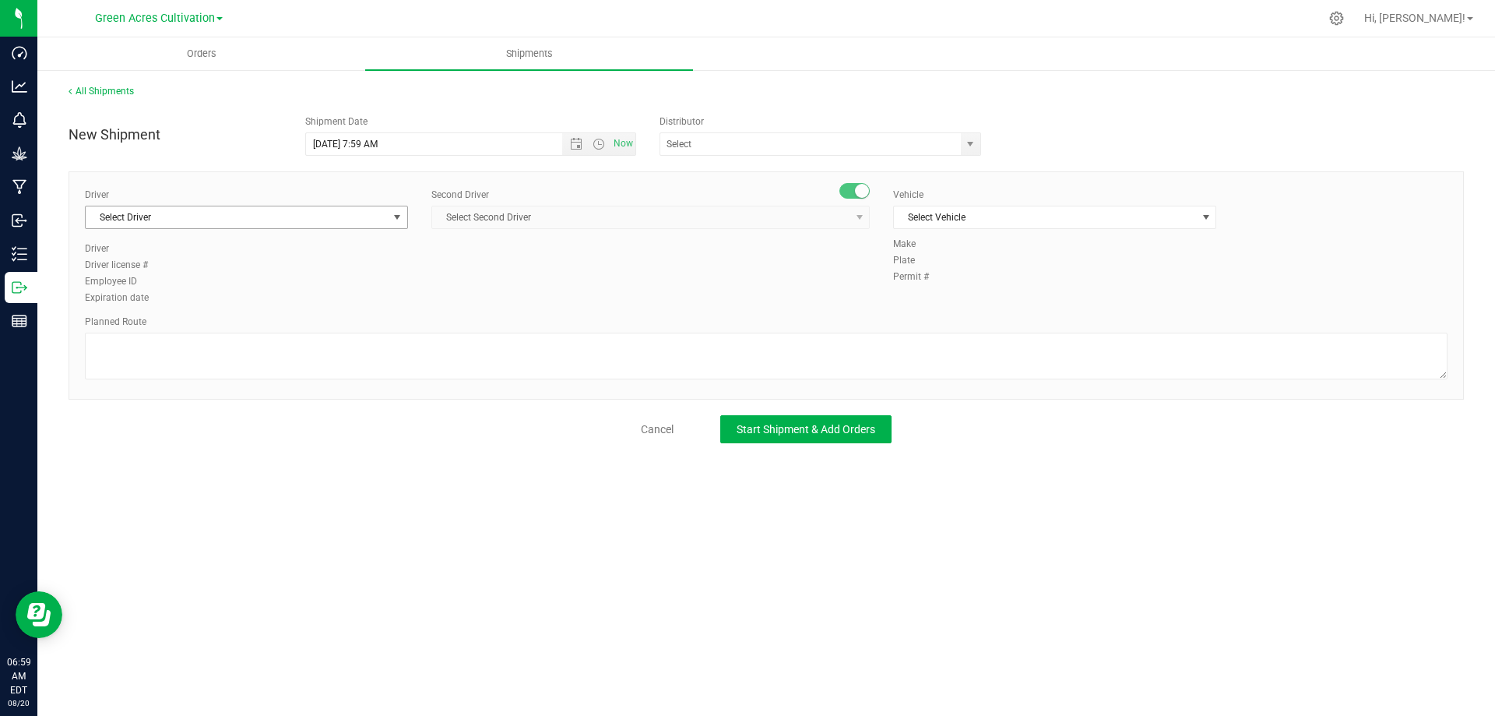
click at [199, 216] on span "Select Driver" at bounding box center [237, 217] width 302 height 22
click at [189, 275] on li "BT Driver1" at bounding box center [247, 282] width 322 height 23
type input "bt"
click at [537, 215] on span "Select Second Driver" at bounding box center [640, 217] width 417 height 22
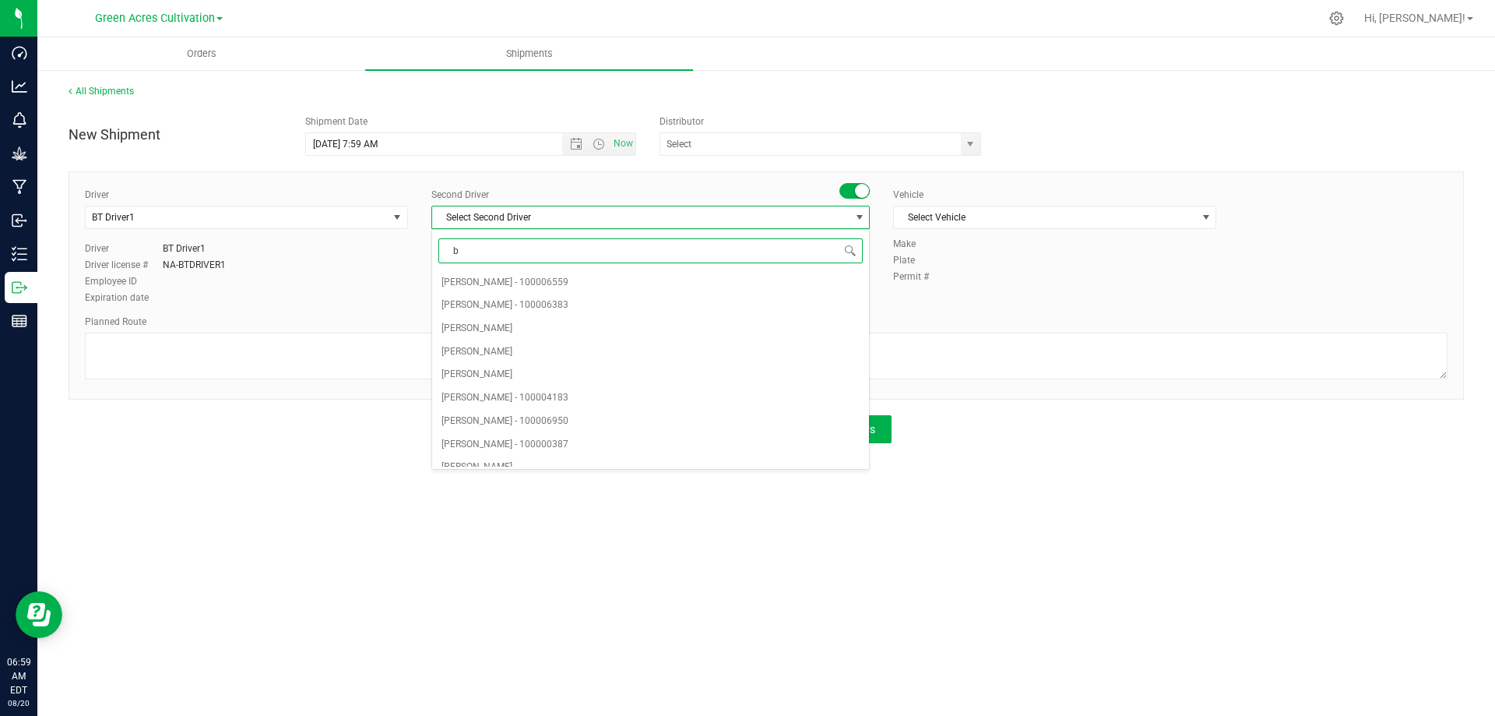
type input "bt"
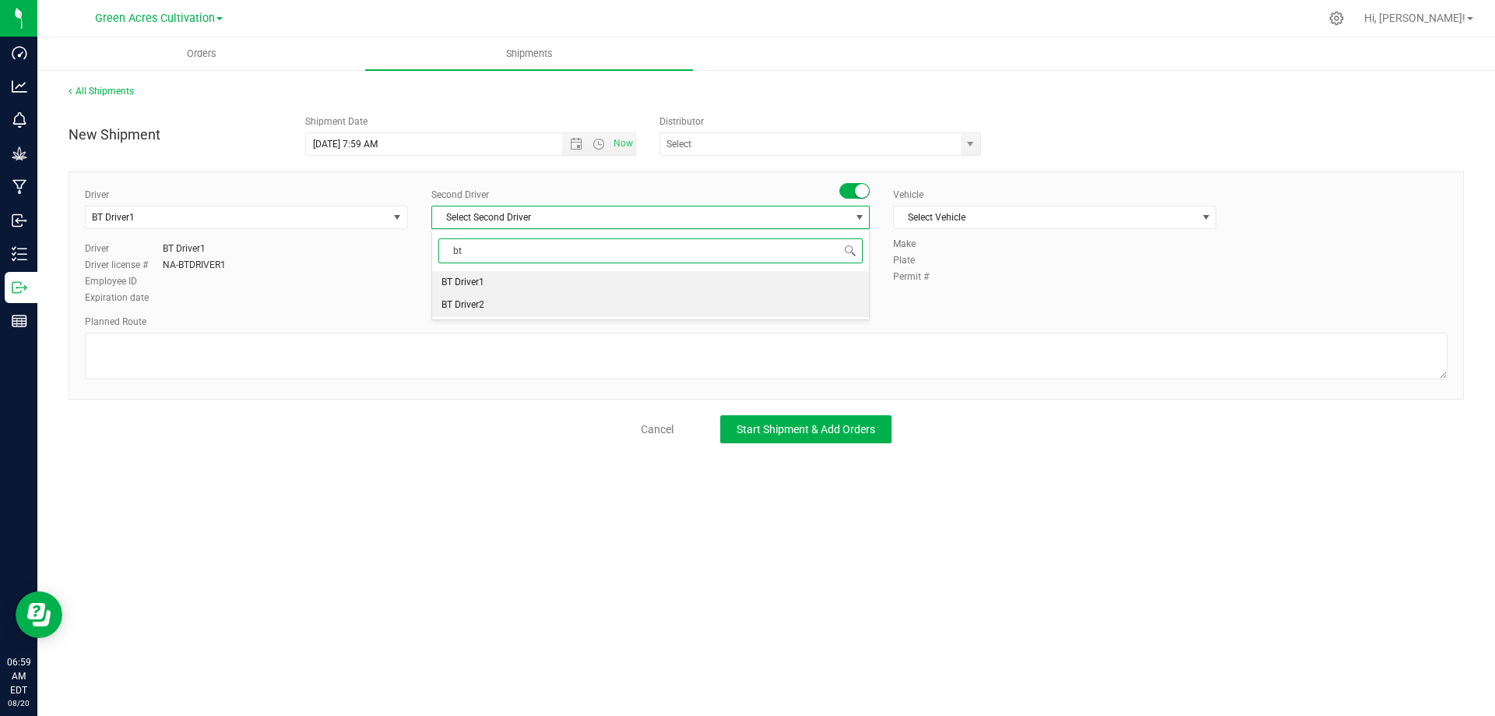
click at [503, 303] on li "BT Driver2" at bounding box center [650, 305] width 437 height 23
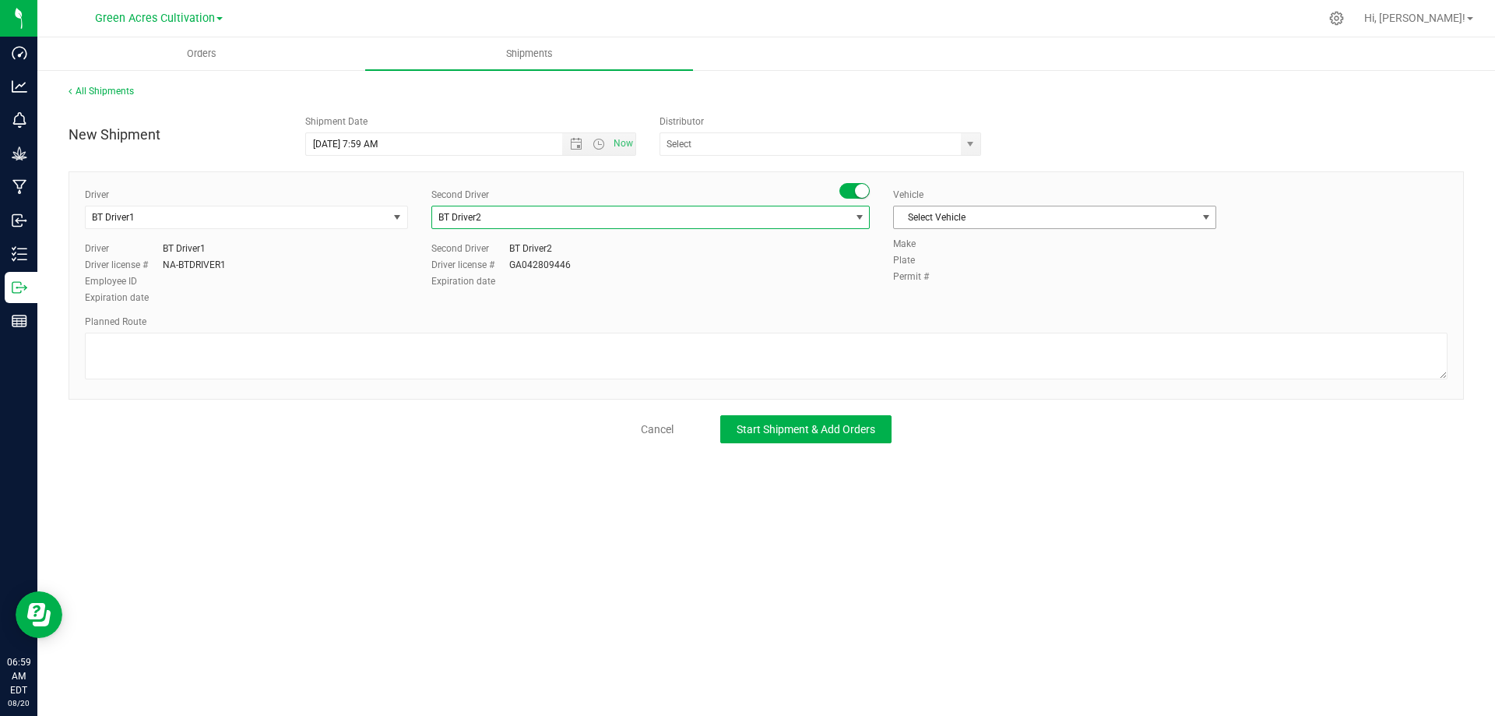
click at [962, 218] on span "Select Vehicle" at bounding box center [1045, 217] width 302 height 22
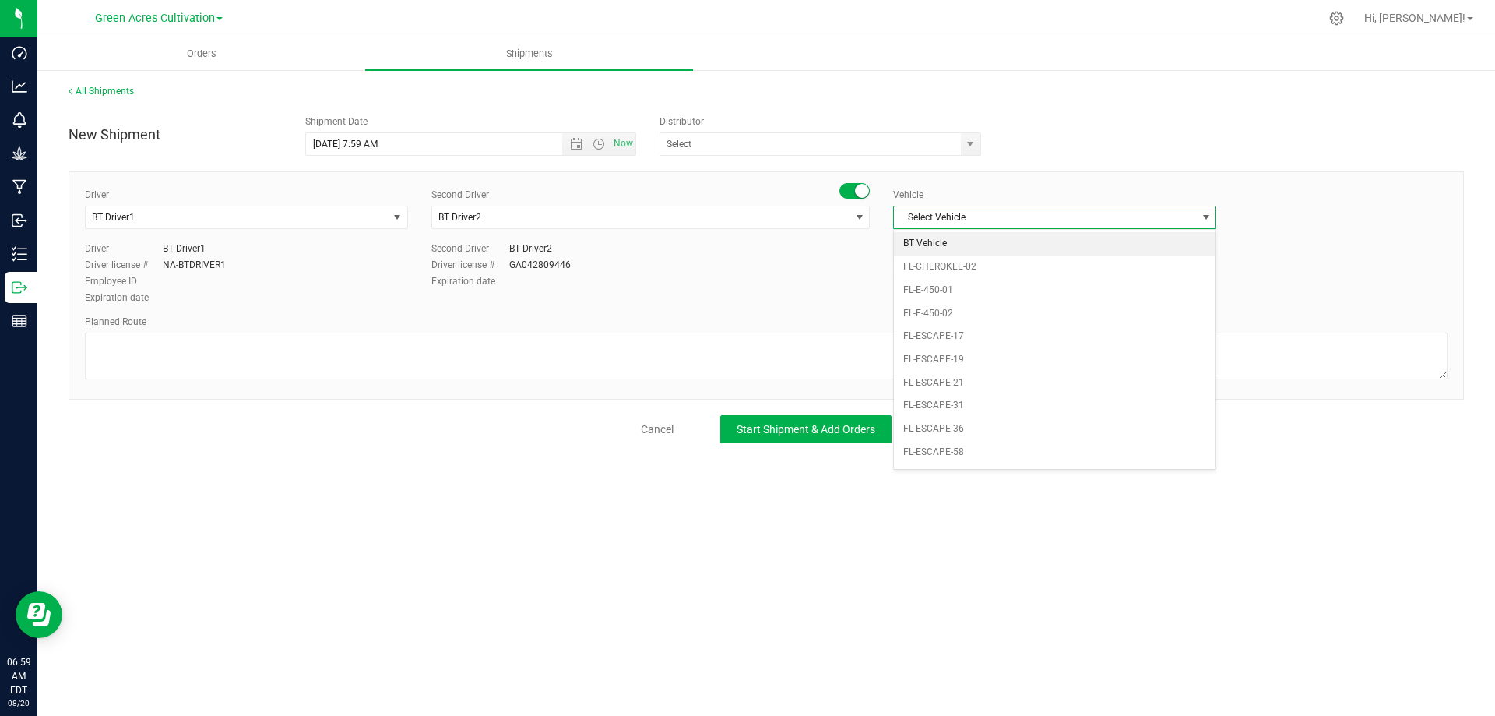
click at [953, 236] on li "BT Vehicle" at bounding box center [1055, 243] width 322 height 23
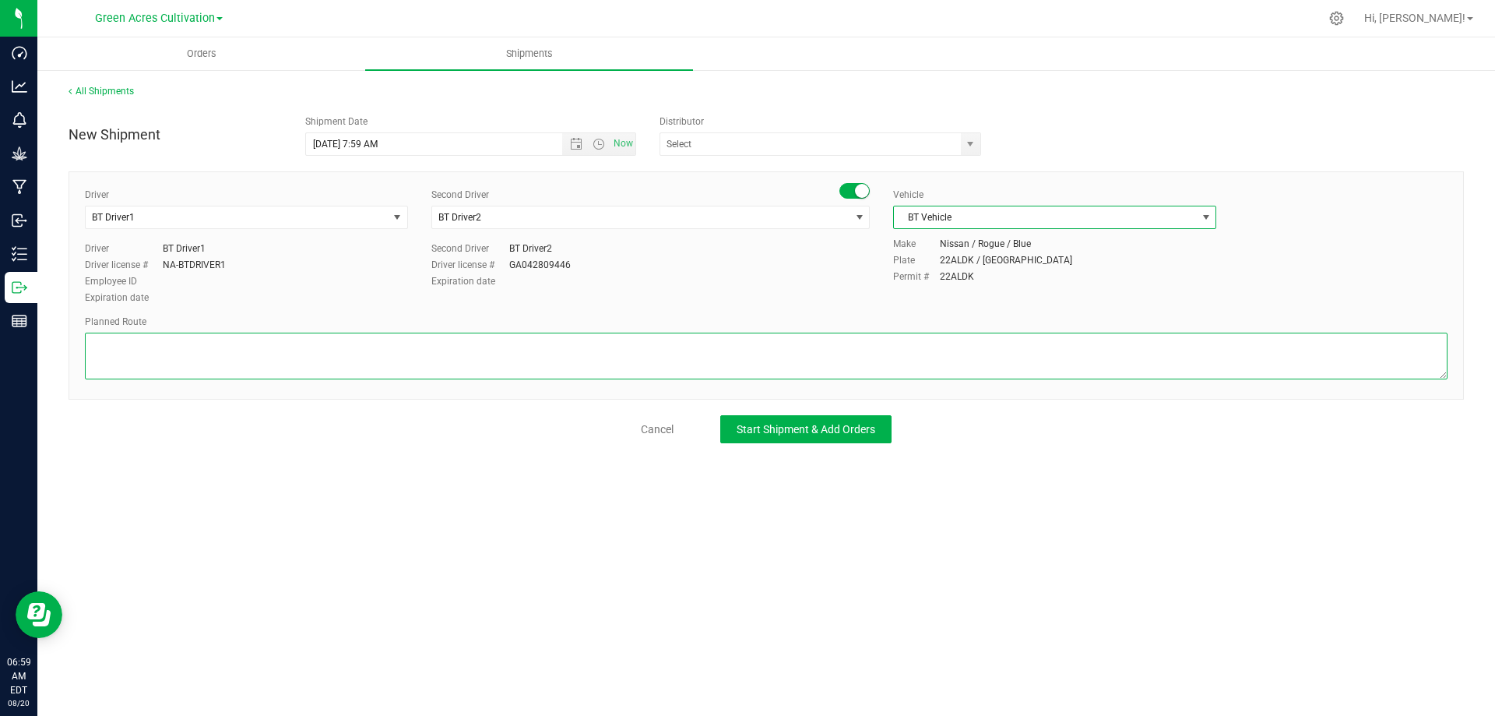
click at [446, 359] on textarea at bounding box center [766, 356] width 1363 height 47
type textarea "B"
type textarea "GA Cultivation to GA Manufacturing"
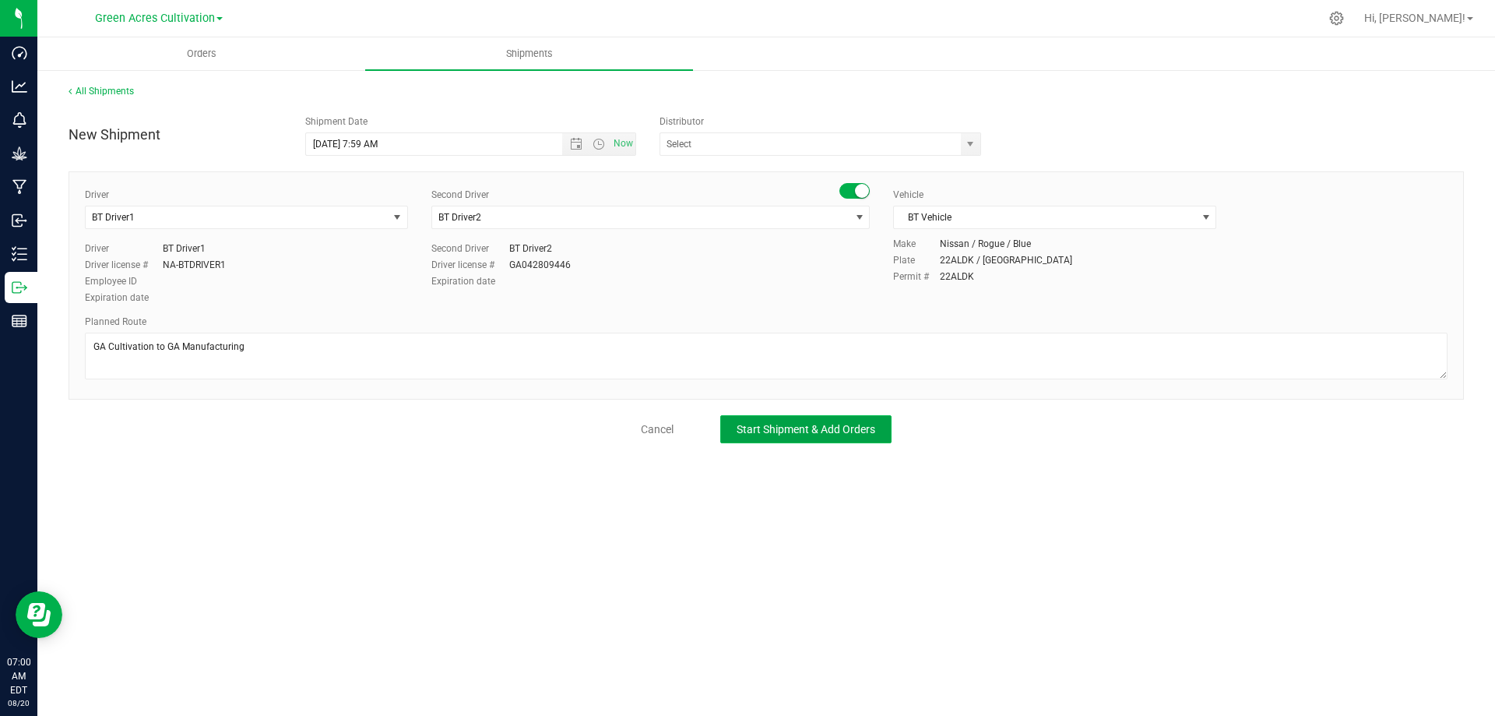
click at [832, 438] on button "Start Shipment & Add Orders" at bounding box center [805, 429] width 171 height 28
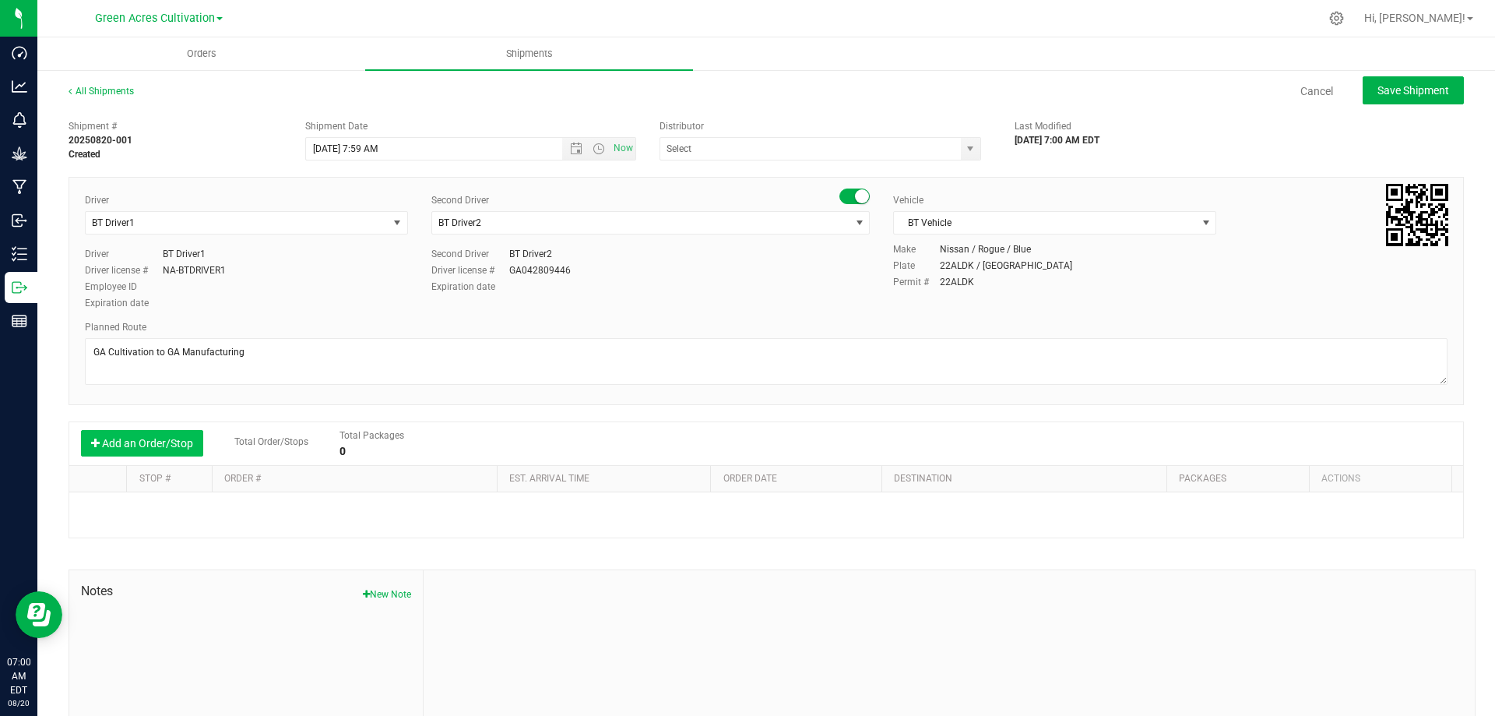
click at [166, 449] on button "Add an Order/Stop" at bounding box center [142, 443] width 122 height 26
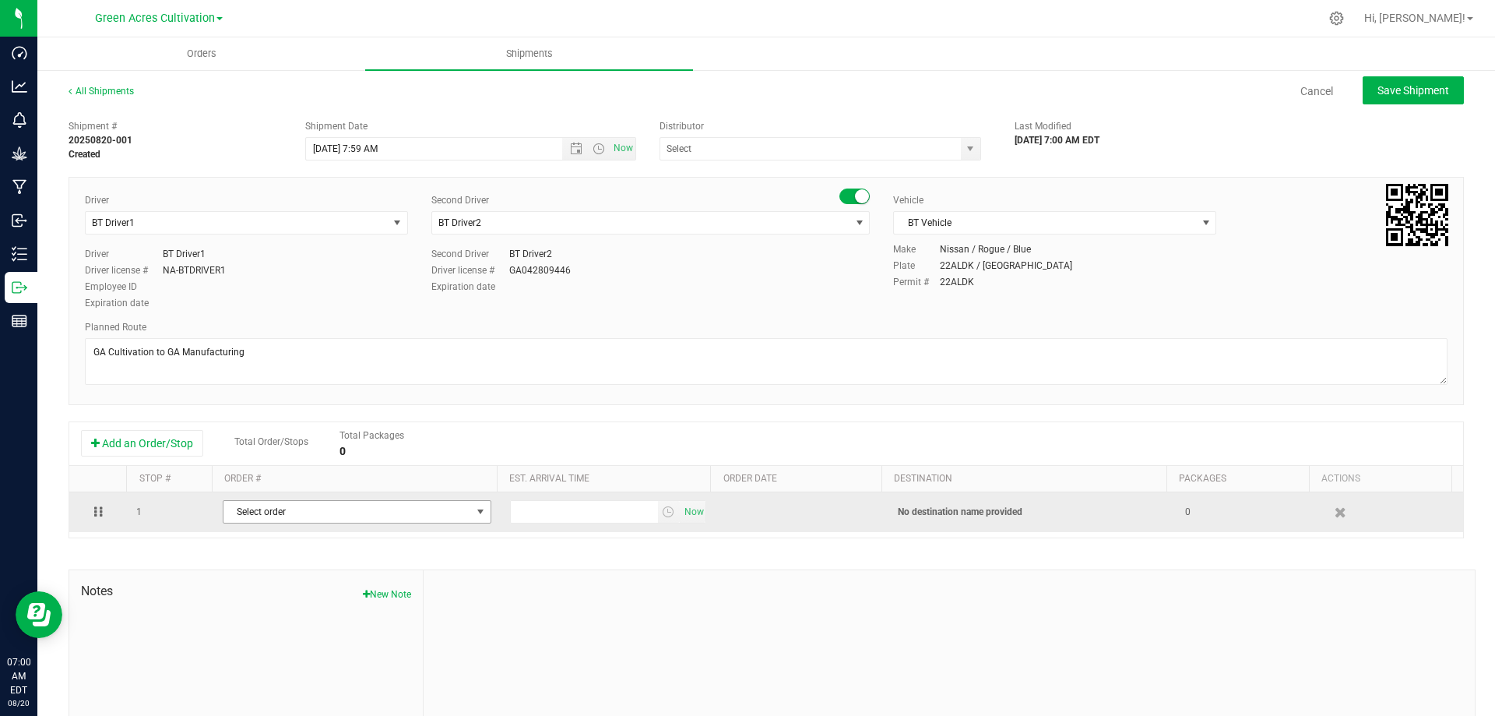
click at [385, 510] on span "Select order" at bounding box center [347, 512] width 248 height 22
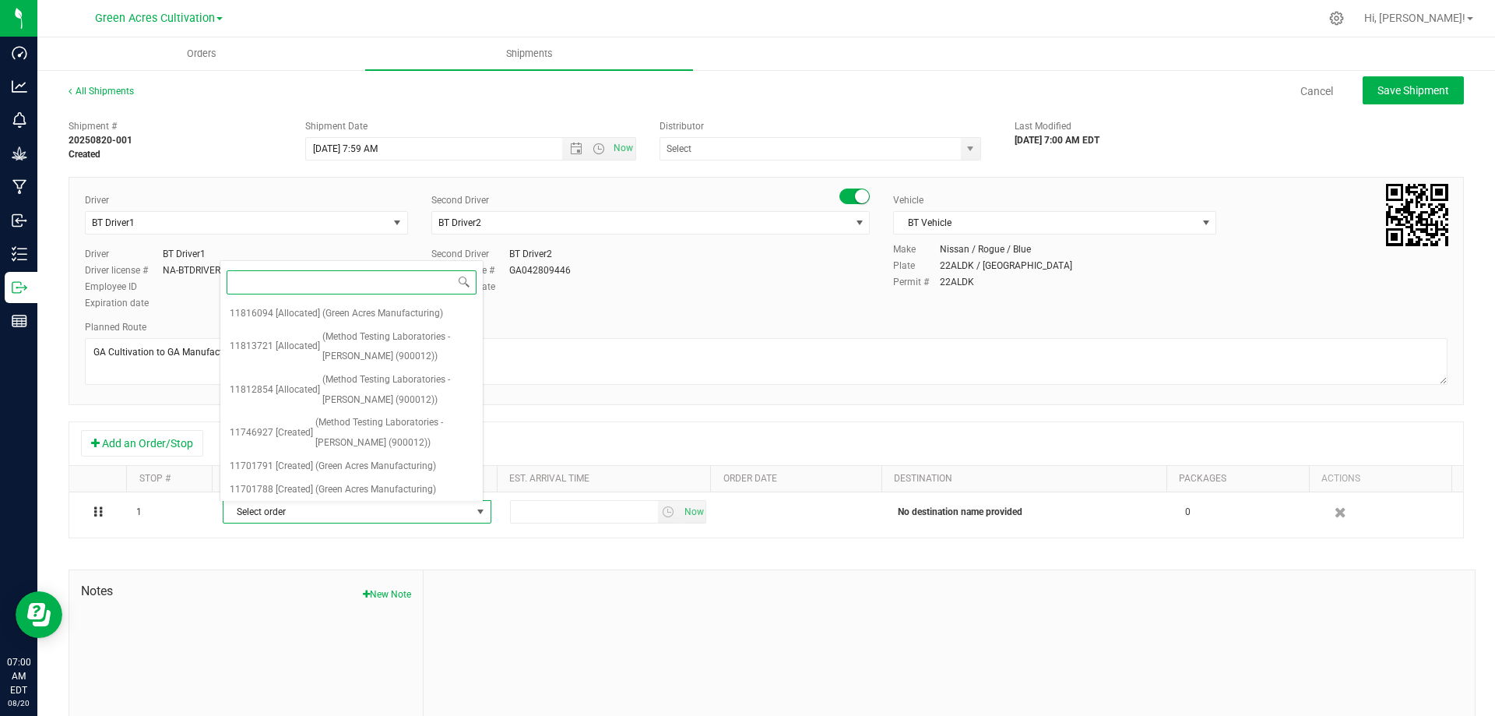
paste input "11816094"
type input "11816094"
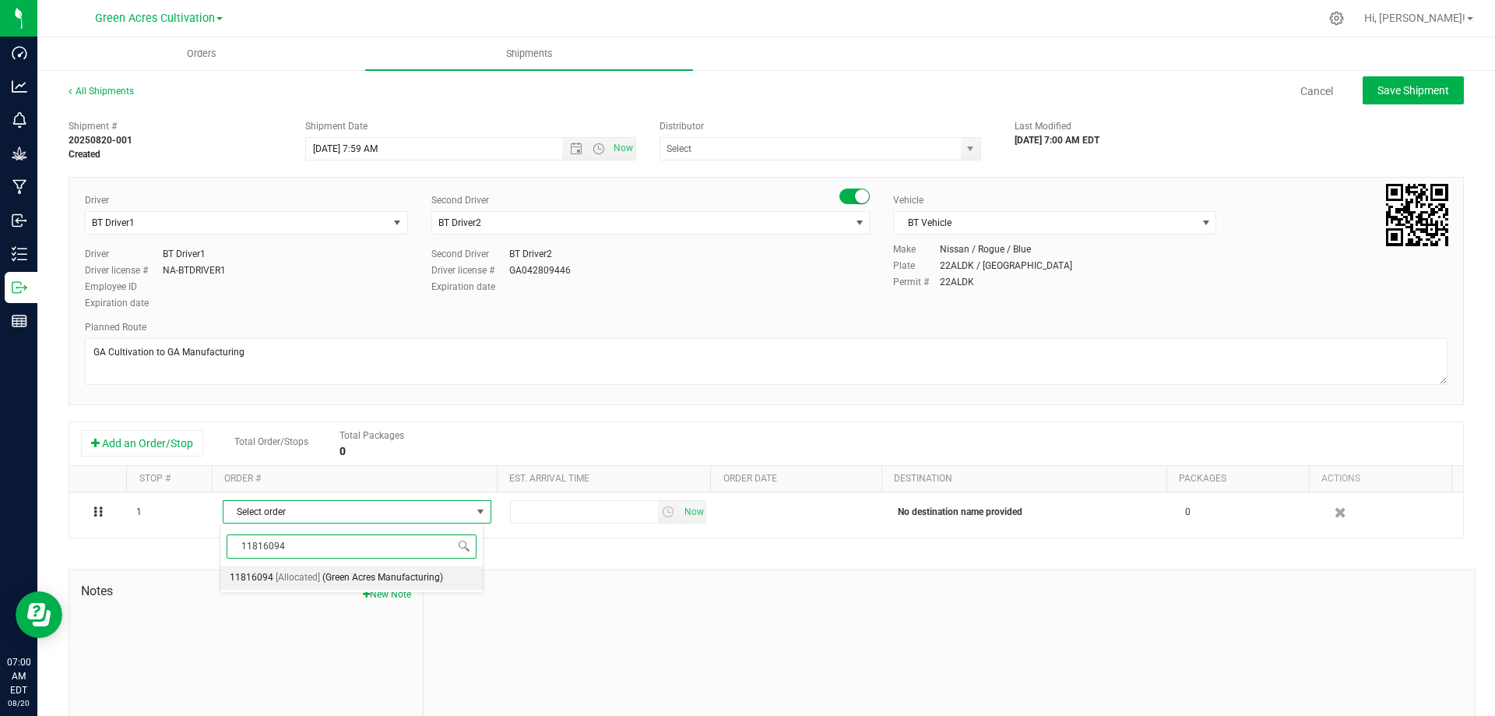
click at [400, 575] on span "(Green Acres Manufacturing)" at bounding box center [382, 578] width 121 height 20
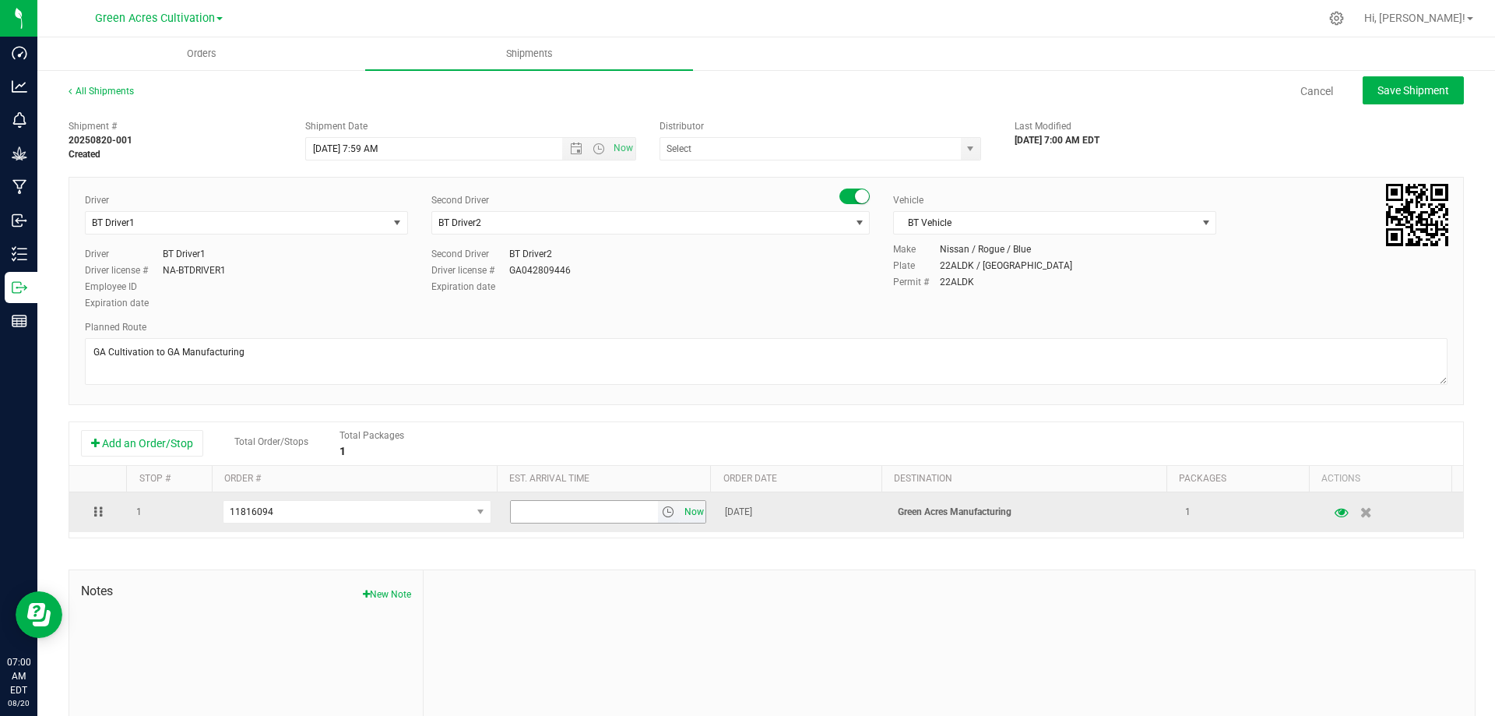
click at [681, 512] on span "Now" at bounding box center [694, 512] width 26 height 23
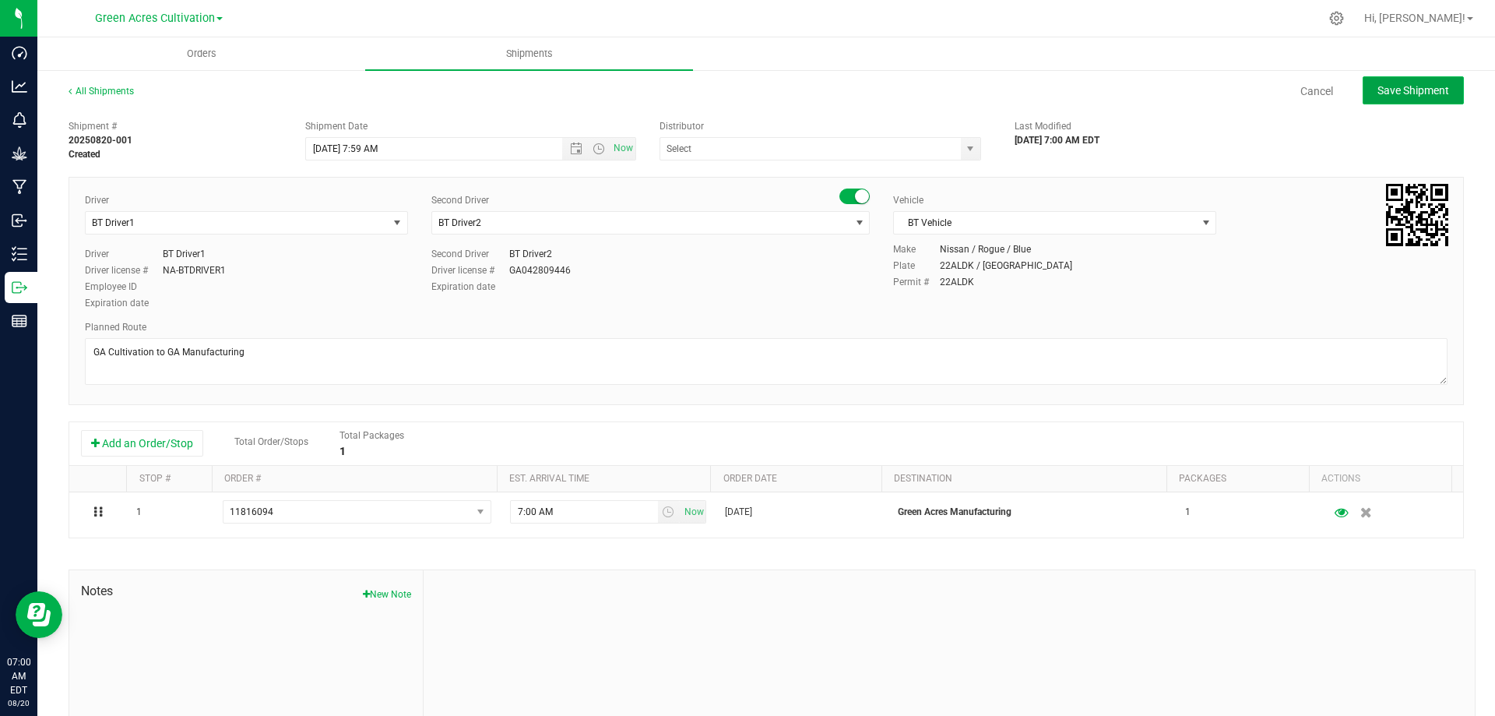
click at [1413, 90] on span "Save Shipment" at bounding box center [1414, 90] width 72 height 12
type input "[DATE] 11:59 AM"
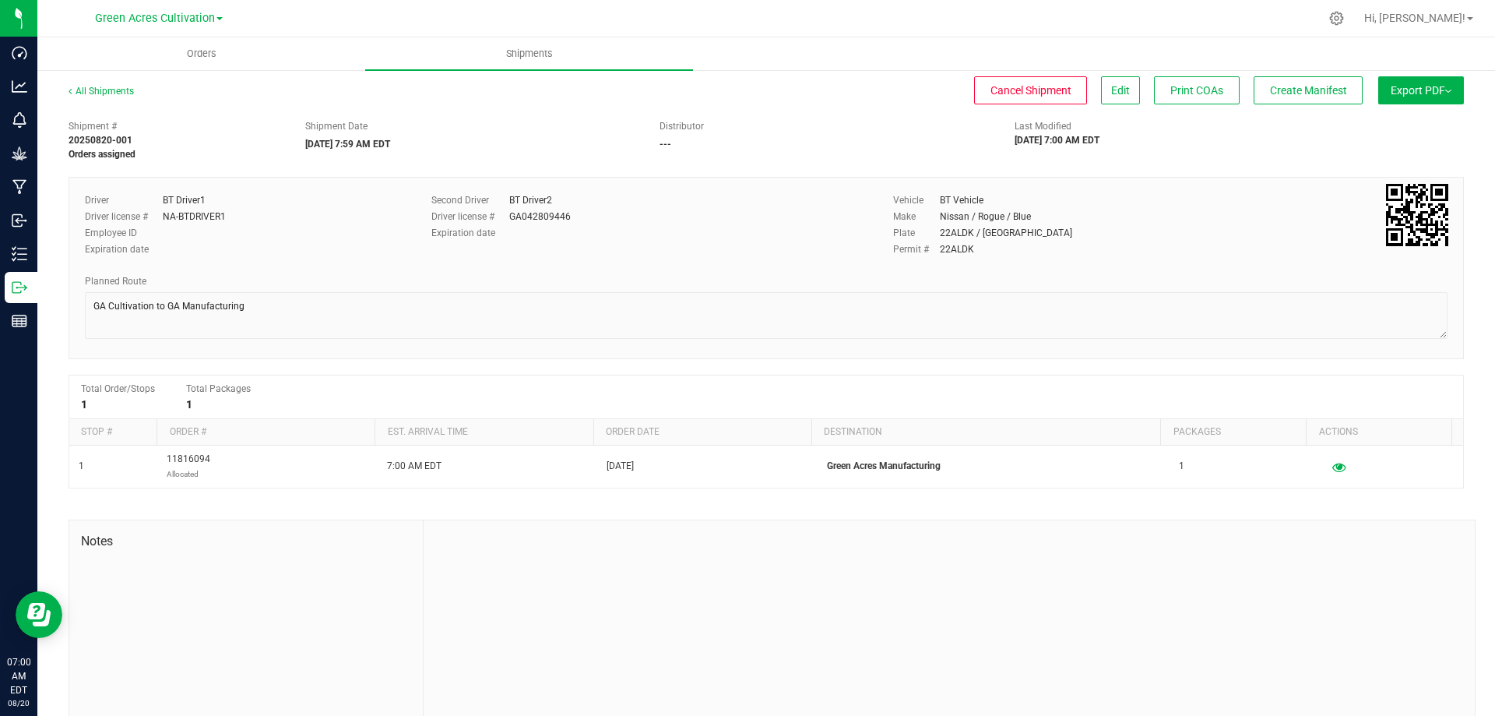
click at [1411, 88] on button "Export PDF" at bounding box center [1421, 90] width 86 height 28
click at [1399, 121] on span "Manifest by Package ID" at bounding box center [1398, 124] width 99 height 11
click at [1312, 90] on span "Create Manifest" at bounding box center [1308, 90] width 77 height 12
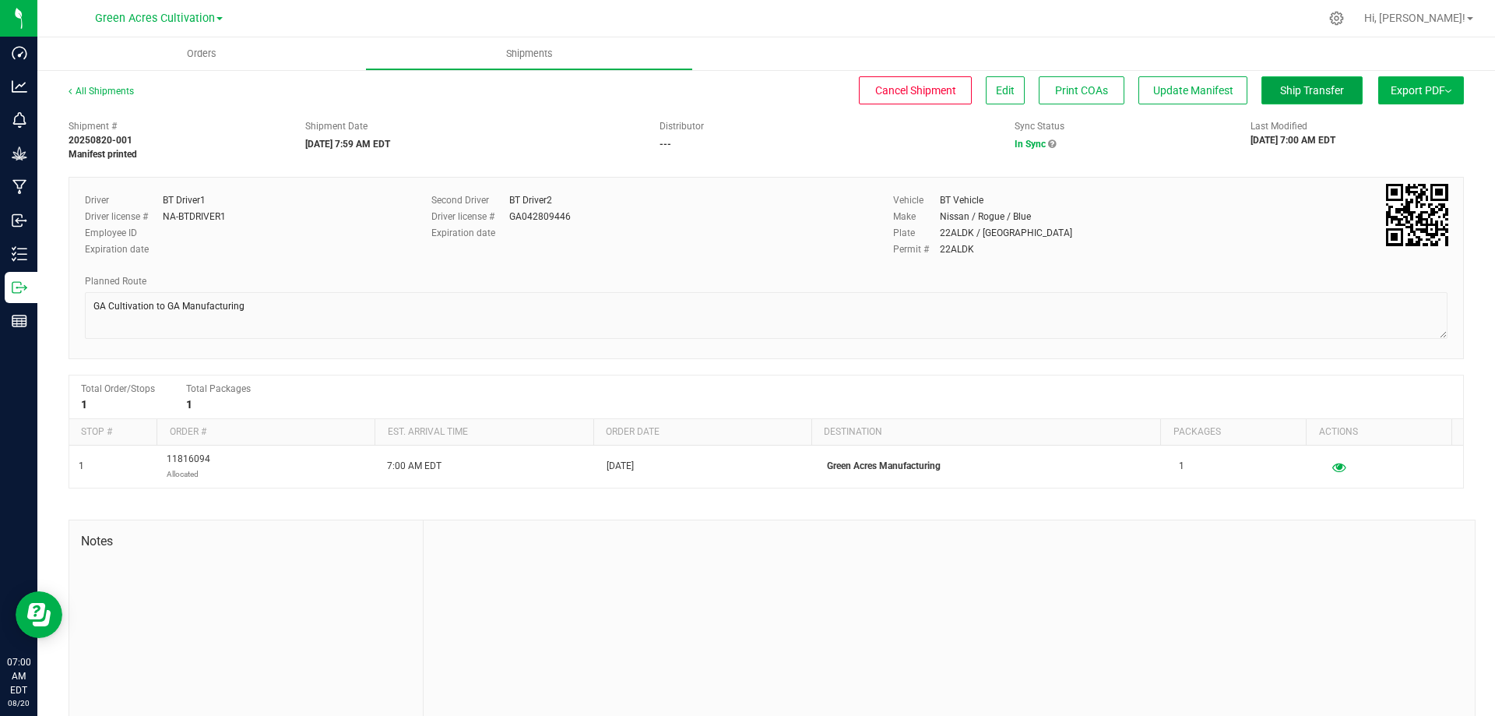
click at [1309, 95] on span "Ship Transfer" at bounding box center [1312, 90] width 64 height 12
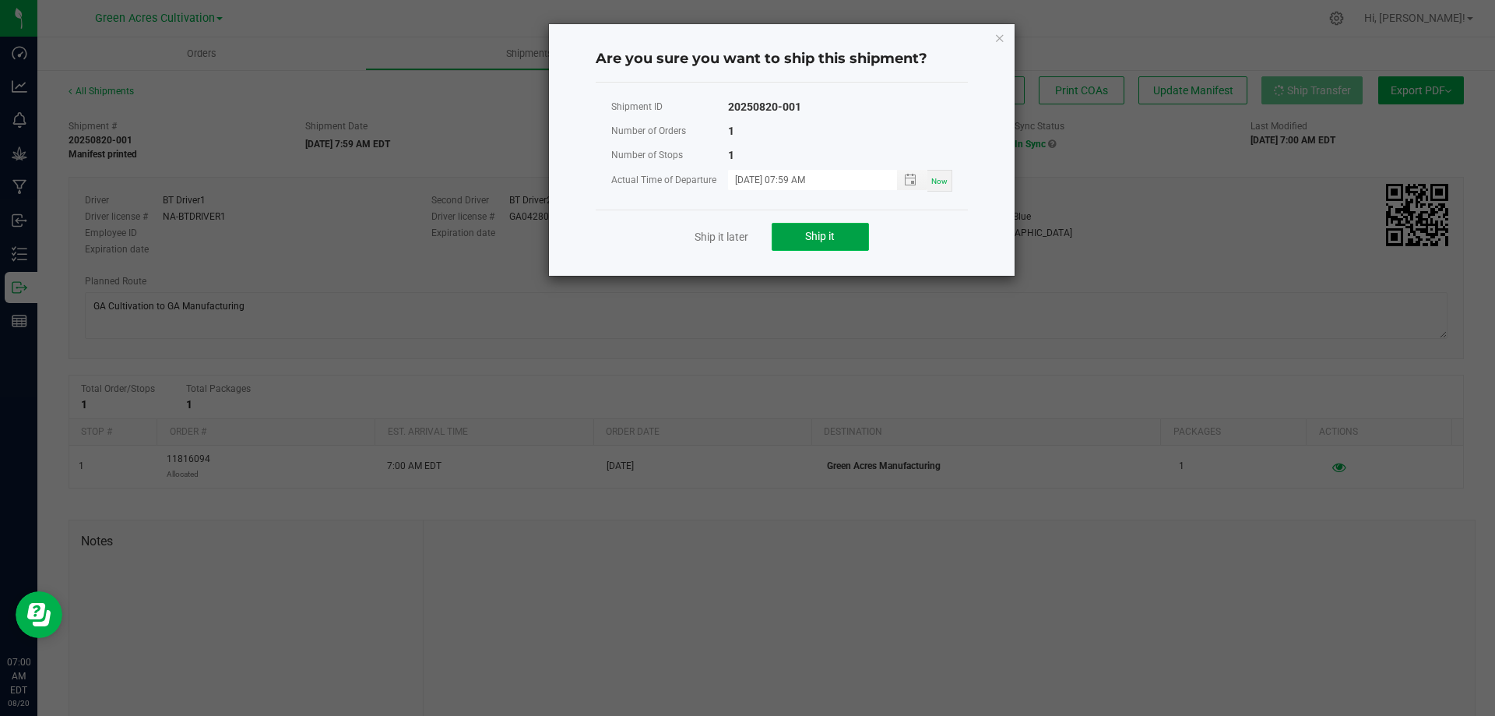
click at [852, 244] on button "Ship it" at bounding box center [820, 237] width 97 height 28
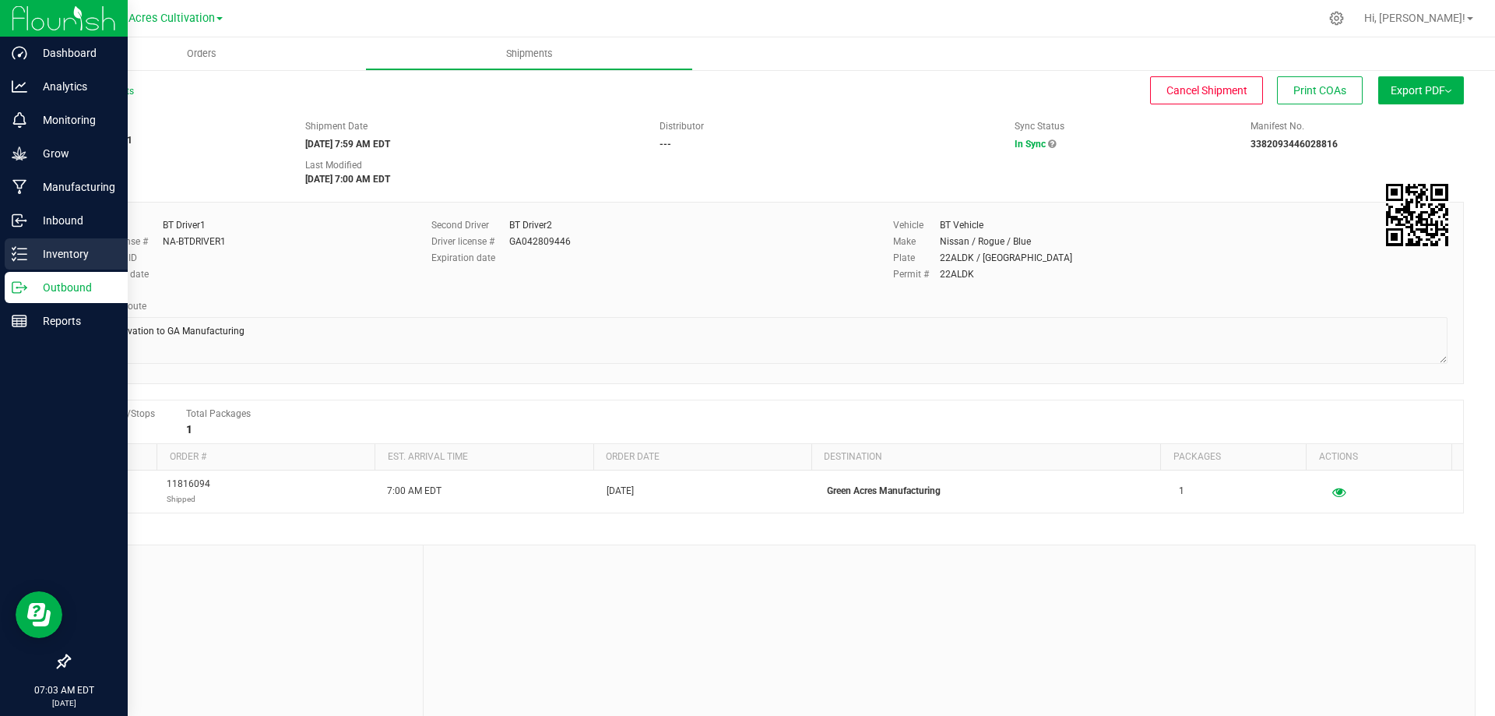
click at [62, 251] on p "Inventory" at bounding box center [73, 254] width 93 height 19
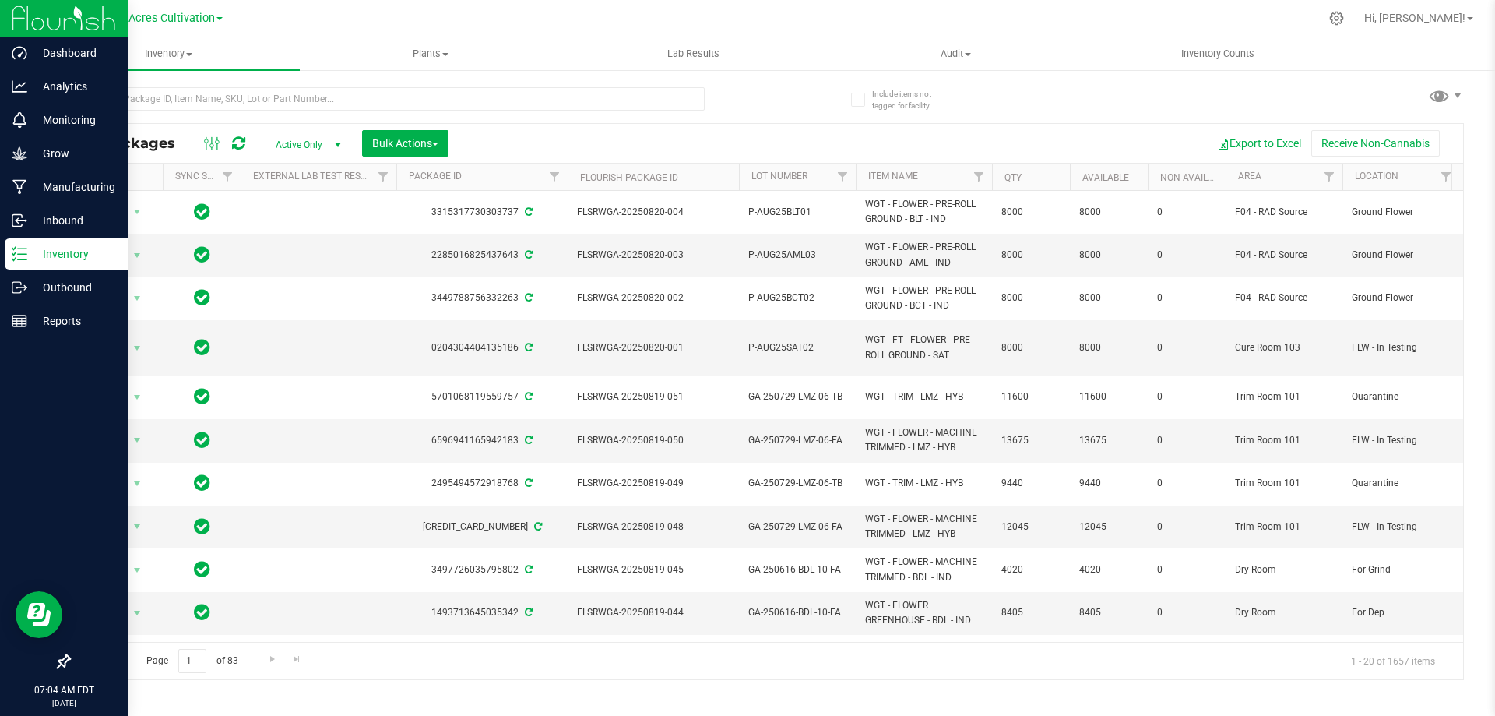
click at [799, 81] on div "All Packages Active Only Active Only Lab Samples Locked All External Internal B…" at bounding box center [766, 375] width 1395 height 607
click at [1064, 106] on div "All Packages Active Only Active Only Lab Samples Locked All External Internal B…" at bounding box center [766, 375] width 1395 height 607
